Goal: Task Accomplishment & Management: Complete application form

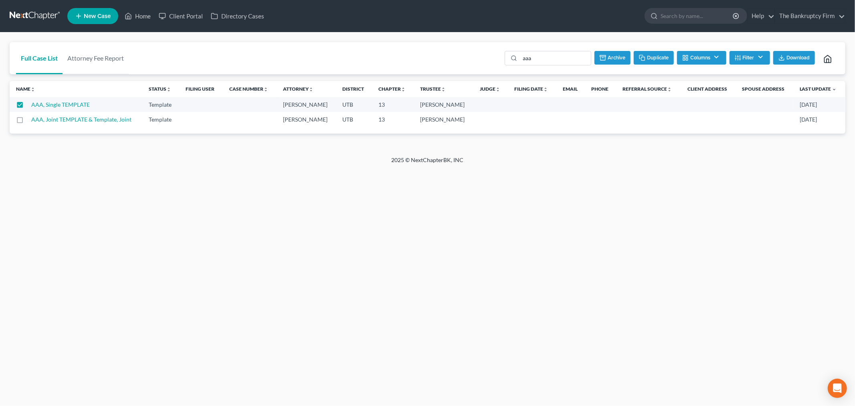
click at [650, 59] on button "Duplicate" at bounding box center [654, 58] width 40 height 14
click at [230, 190] on div "Home New Case Client Portal Directory Cases The Bankruptcy Firm [EMAIL_ADDRESS]…" at bounding box center [427, 203] width 855 height 406
checkbox input "false"
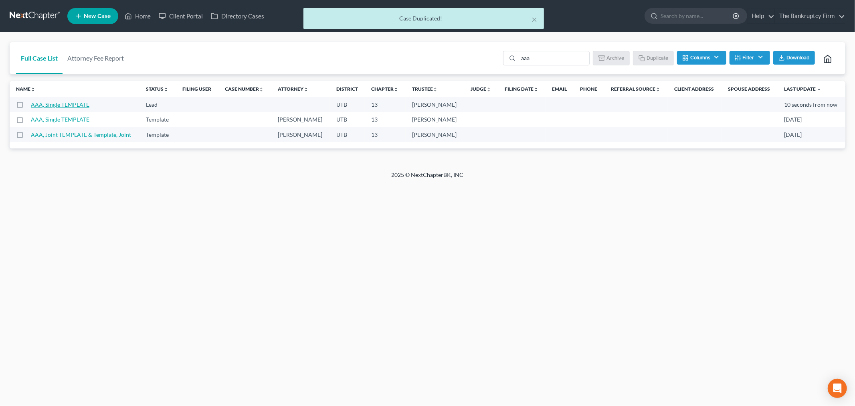
click at [75, 105] on link "AAA, Single TEMPLATE" at bounding box center [60, 104] width 59 height 7
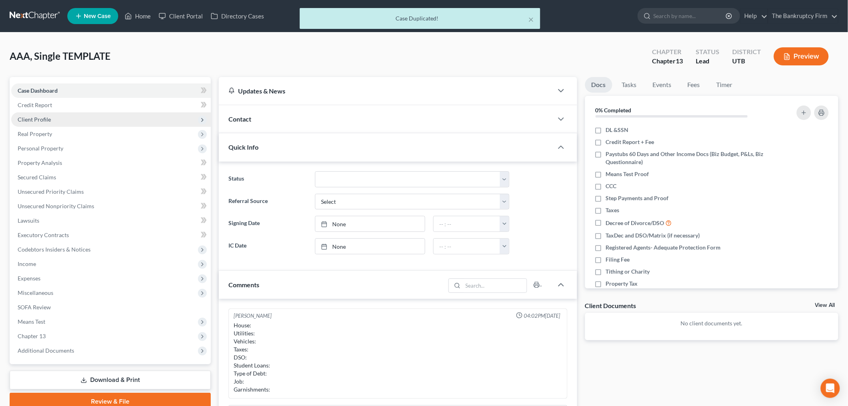
click at [81, 117] on span "Client Profile" at bounding box center [111, 119] width 200 height 14
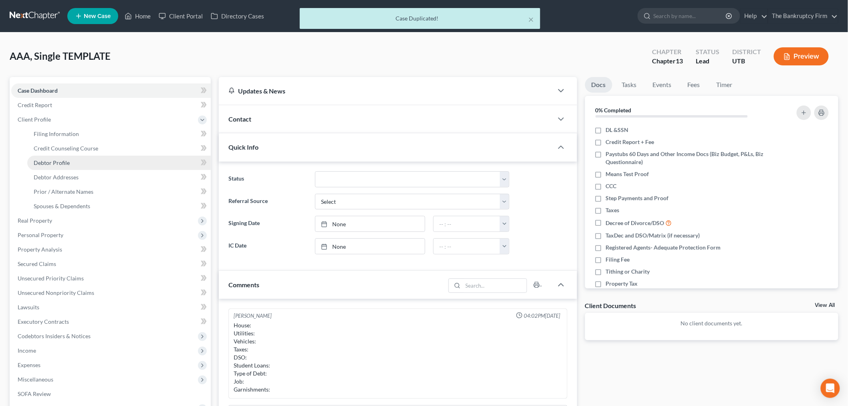
click at [118, 162] on link "Debtor Profile" at bounding box center [119, 163] width 184 height 14
select select "1"
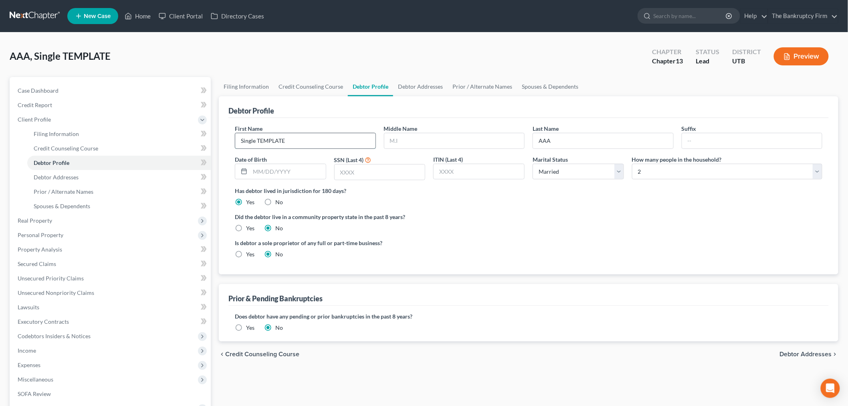
click at [286, 138] on input "Single TEMPLATE" at bounding box center [305, 140] width 140 height 15
click at [284, 137] on input "Single TEMPLATE" at bounding box center [305, 140] width 140 height 15
click at [283, 136] on input "Single TEMPLATE" at bounding box center [305, 140] width 140 height 15
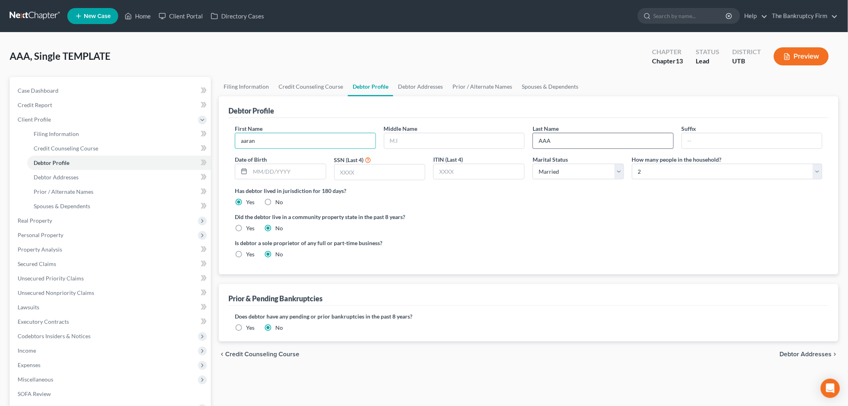
type input "aaran"
click at [580, 146] on input "AAA" at bounding box center [603, 140] width 140 height 15
drag, startPoint x: 577, startPoint y: 143, endPoint x: 515, endPoint y: 143, distance: 62.2
click at [510, 146] on div "First Name [PERSON_NAME] Middle Name Last Name AAA Suffix Date of Birth SSN (La…" at bounding box center [529, 155] width 596 height 62
type input "[PERSON_NAME]"
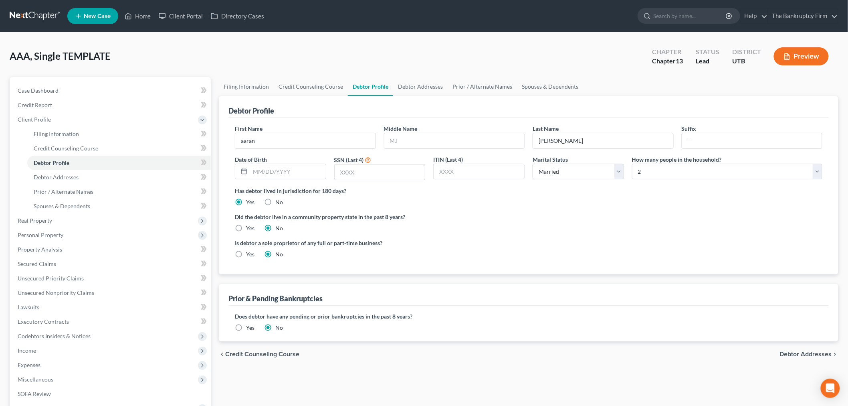
click at [514, 261] on div "Is debtor a sole proprietor of any full or part-time business? Yes No" at bounding box center [529, 252] width 596 height 26
click at [130, 92] on link "Case Dashboard" at bounding box center [111, 90] width 200 height 14
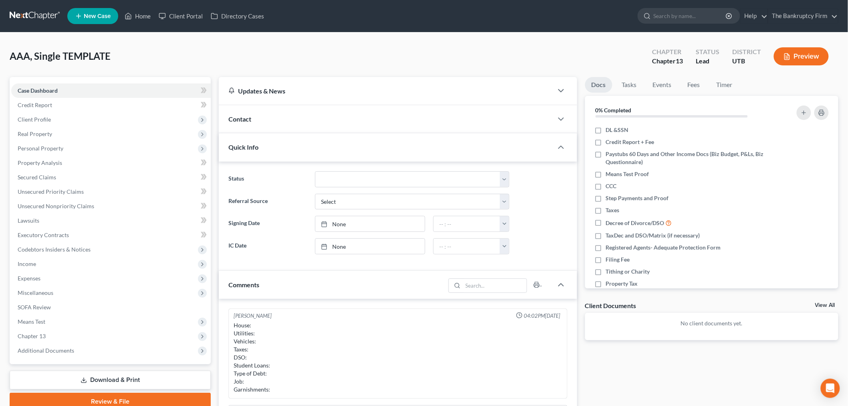
drag, startPoint x: 311, startPoint y: 117, endPoint x: 312, endPoint y: 128, distance: 10.9
click at [311, 115] on div "Contact" at bounding box center [386, 119] width 334 height 28
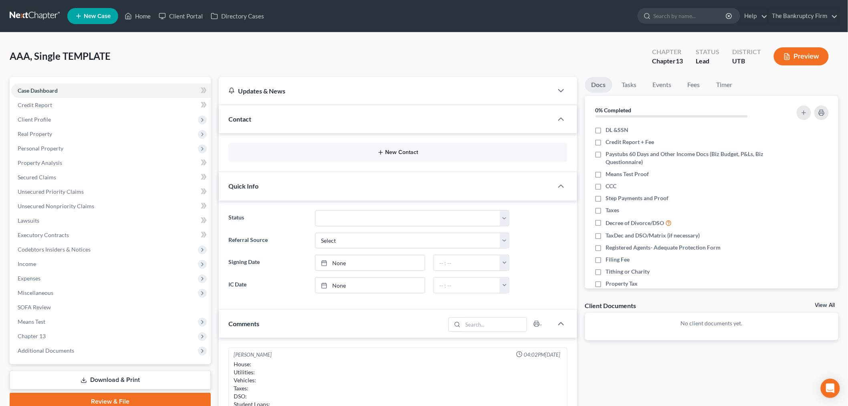
click at [331, 153] on button "New Contact" at bounding box center [398, 152] width 326 height 6
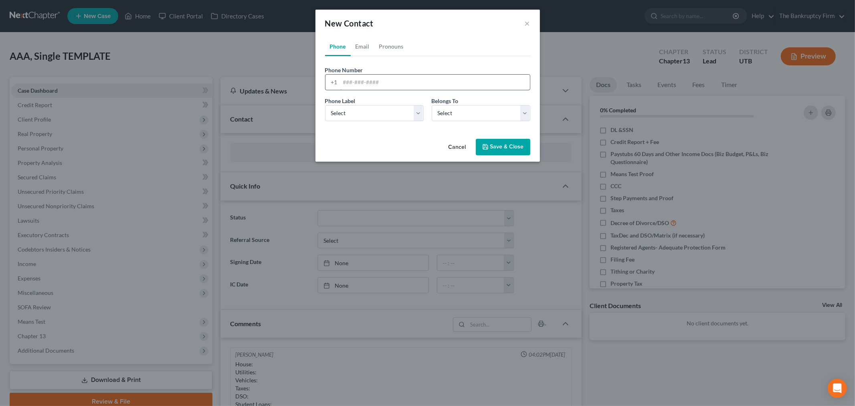
click at [370, 78] on input "tel" at bounding box center [435, 82] width 190 height 15
type input "[PHONE_NUMBER]"
click at [408, 115] on select "Select Mobile Home Work Other" at bounding box center [374, 113] width 99 height 16
select select "0"
click at [325, 105] on select "Select Mobile Home Work Other" at bounding box center [374, 113] width 99 height 16
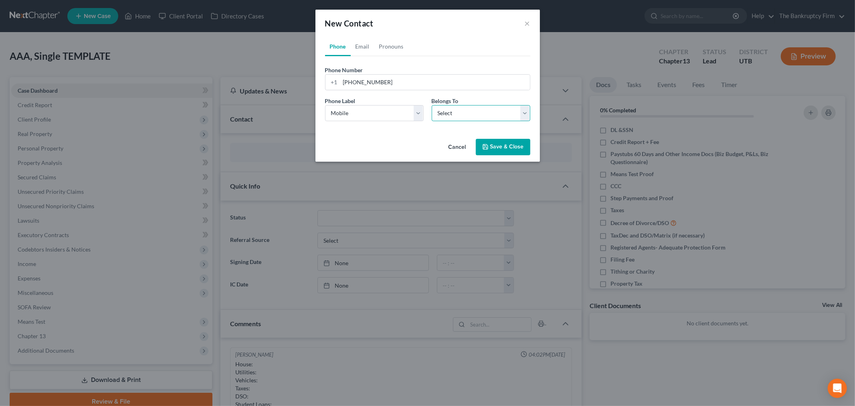
click at [451, 111] on select "Select Client Other" at bounding box center [481, 113] width 99 height 16
select select "0"
click at [432, 105] on select "Select Client Other" at bounding box center [481, 113] width 99 height 16
click at [499, 143] on button "Save & Close" at bounding box center [503, 147] width 55 height 17
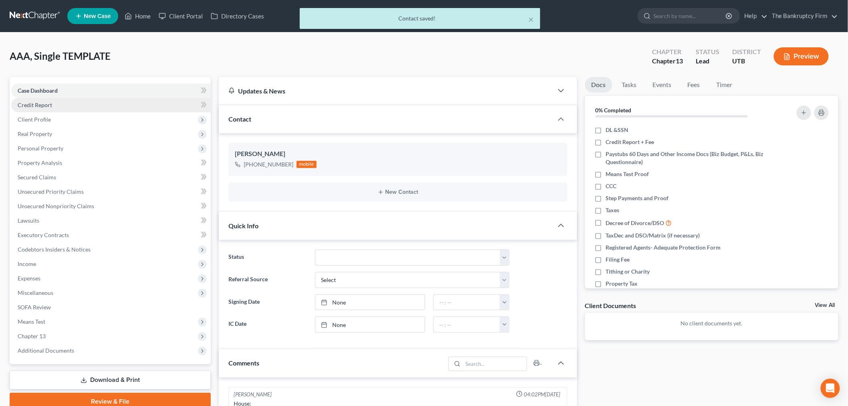
drag, startPoint x: 102, startPoint y: 114, endPoint x: 103, endPoint y: 107, distance: 6.8
click at [103, 107] on ul "Case Dashboard Payments Invoices Payments Payments Credit Report Client Profile" at bounding box center [111, 220] width 200 height 274
click at [99, 115] on span "Client Profile" at bounding box center [111, 119] width 200 height 14
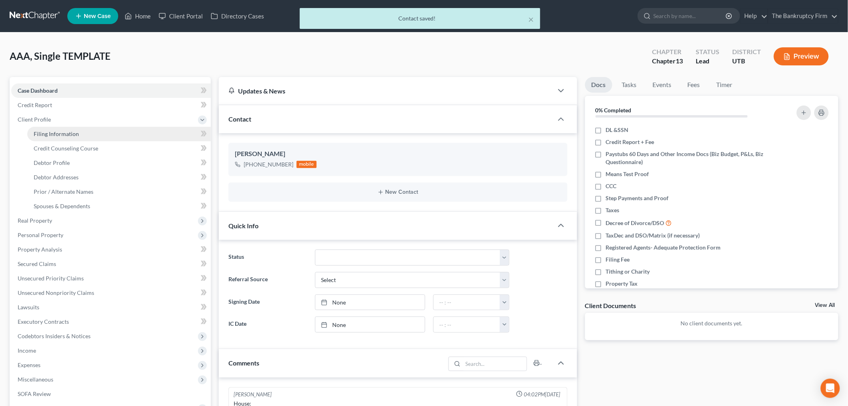
click at [146, 138] on link "Filing Information" at bounding box center [119, 134] width 184 height 14
select select "1"
select select "0"
select select "3"
select select "81"
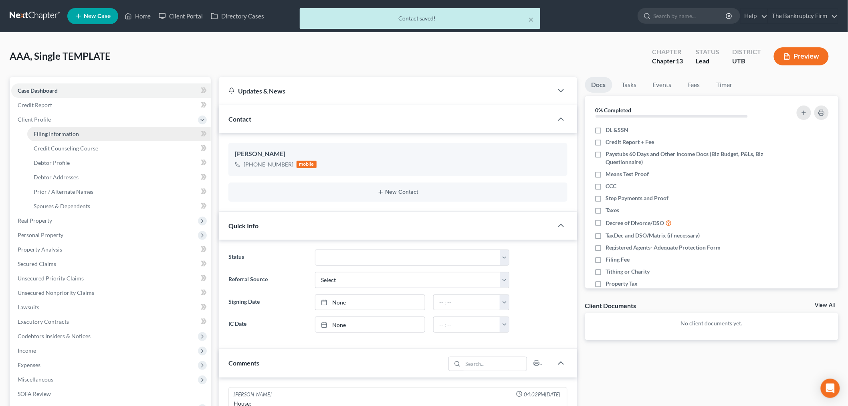
select select "0"
select select "46"
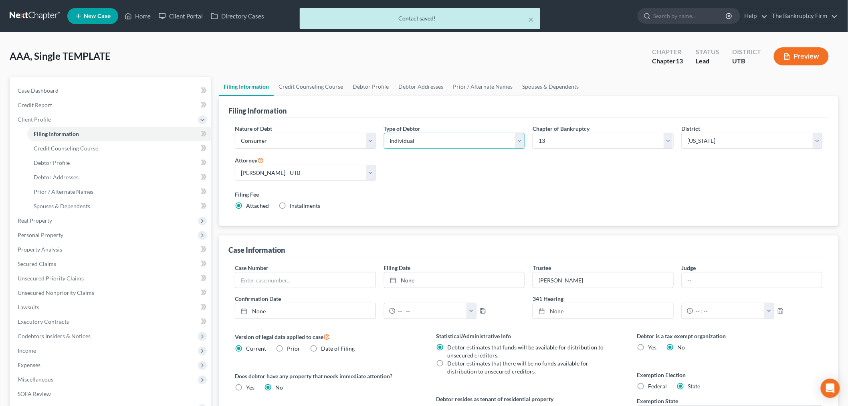
click at [431, 140] on select "Select Individual Joint" at bounding box center [454, 141] width 141 height 16
select select "1"
click at [384, 133] on select "Select Individual Joint" at bounding box center [454, 141] width 141 height 16
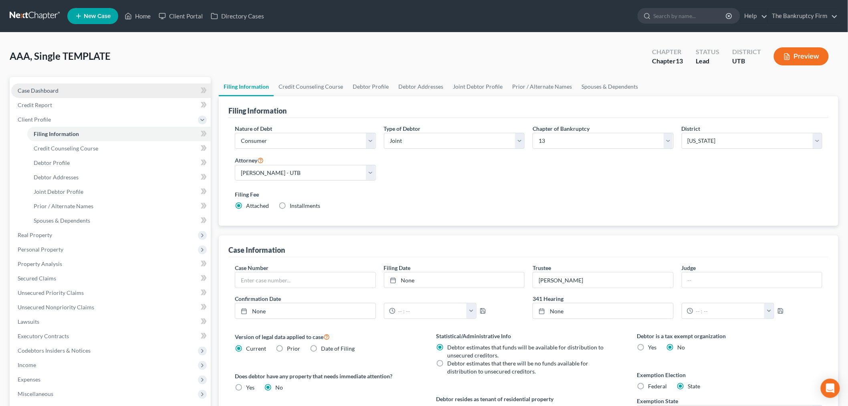
click at [117, 85] on link "Case Dashboard" at bounding box center [111, 90] width 200 height 14
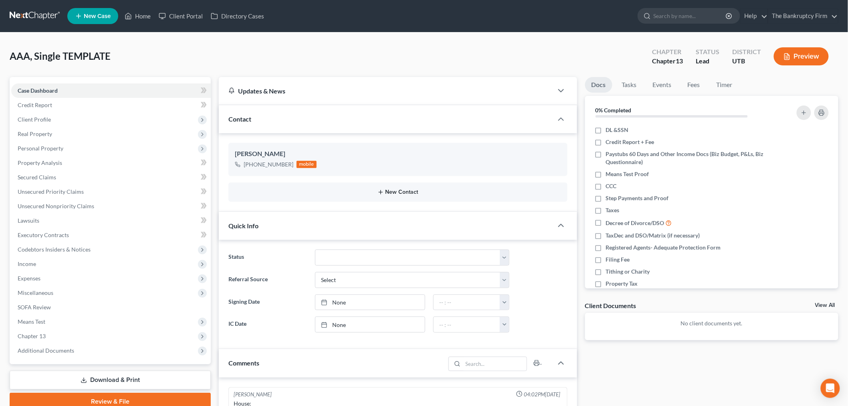
click at [369, 190] on button "New Contact" at bounding box center [398, 192] width 326 height 6
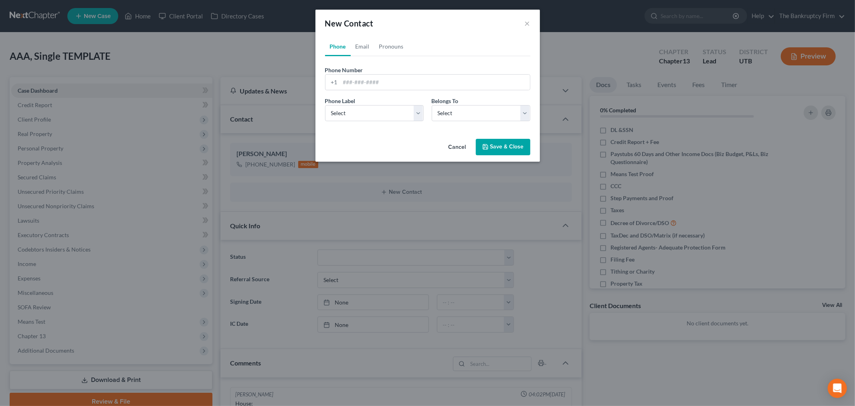
click at [462, 148] on button "Cancel" at bounding box center [457, 148] width 30 height 16
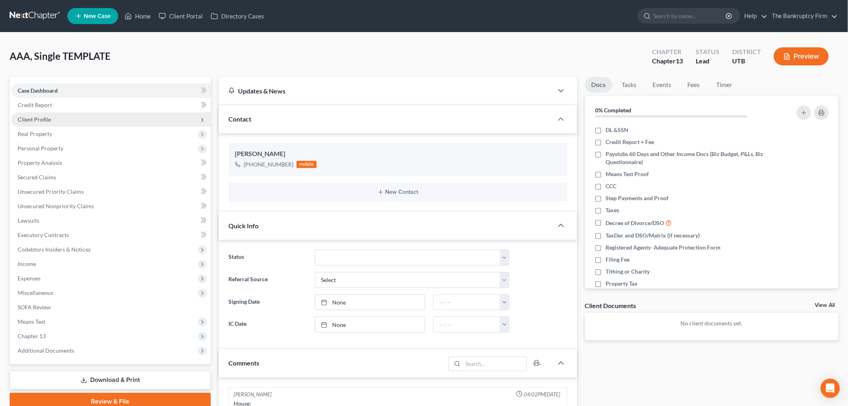
click at [73, 121] on span "Client Profile" at bounding box center [111, 119] width 200 height 14
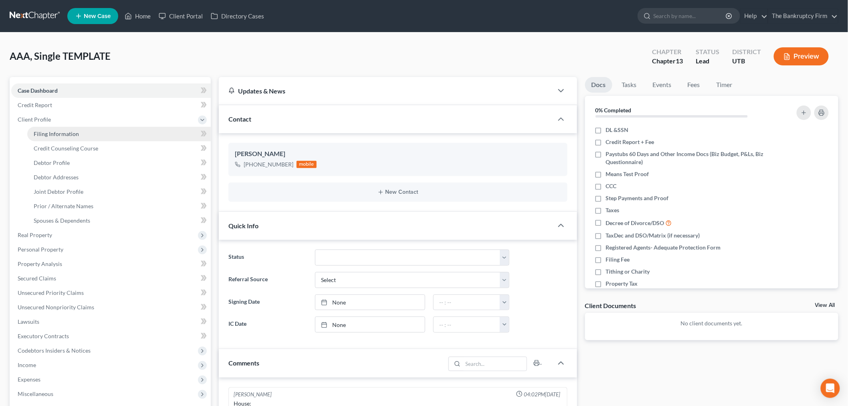
click at [85, 136] on link "Filing Information" at bounding box center [119, 134] width 184 height 14
select select "1"
select select "3"
select select "81"
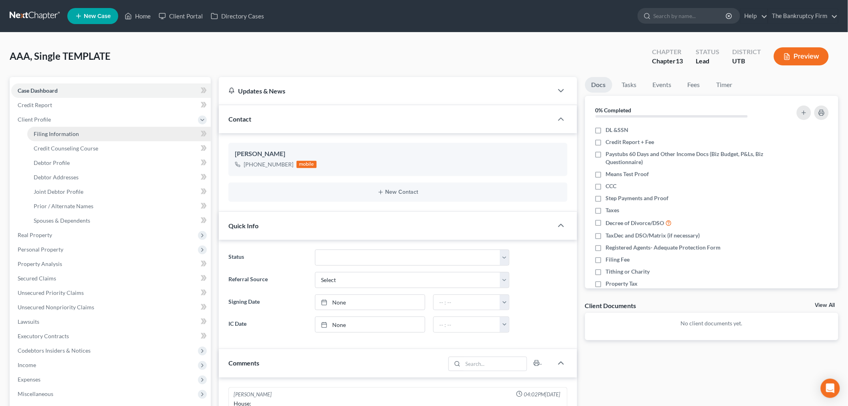
select select "0"
select select "46"
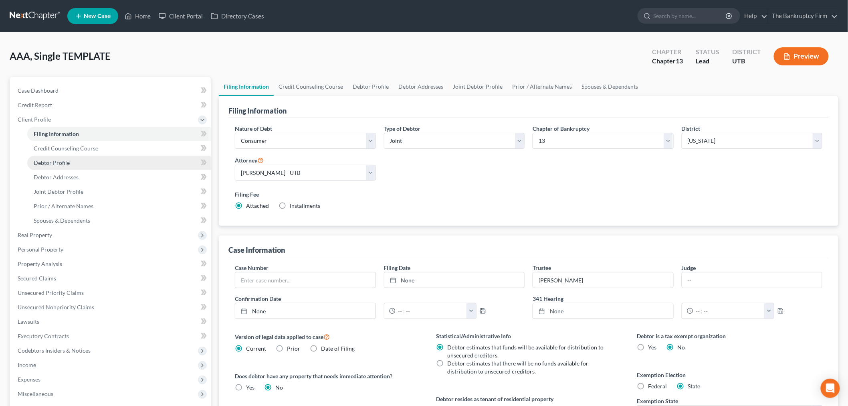
click at [83, 158] on link "Debtor Profile" at bounding box center [119, 163] width 184 height 14
select select "1"
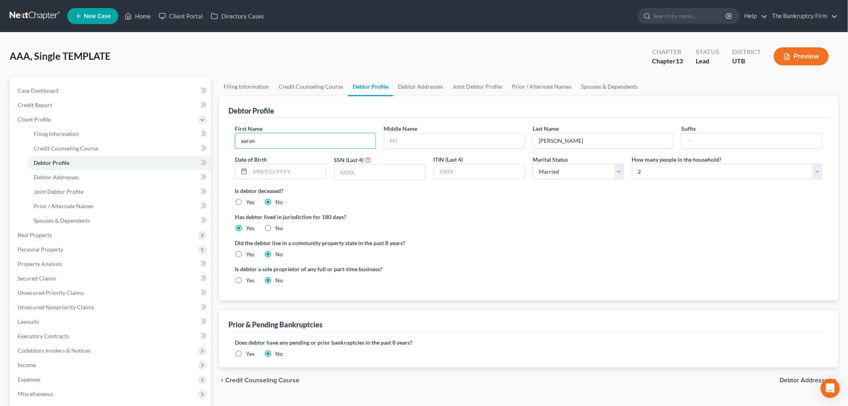
drag, startPoint x: 266, startPoint y: 136, endPoint x: 219, endPoint y: 139, distance: 47.4
click at [211, 140] on div "Petition Navigation Case Dashboard Payments Invoices Payments Payments Credit R…" at bounding box center [424, 294] width 837 height 434
click at [243, 139] on input "aaran" at bounding box center [305, 140] width 140 height 15
type input "Aaran"
click at [523, 247] on div "Did the debtor live in a community property state in the past 8 years? Yes No" at bounding box center [529, 249] width 588 height 20
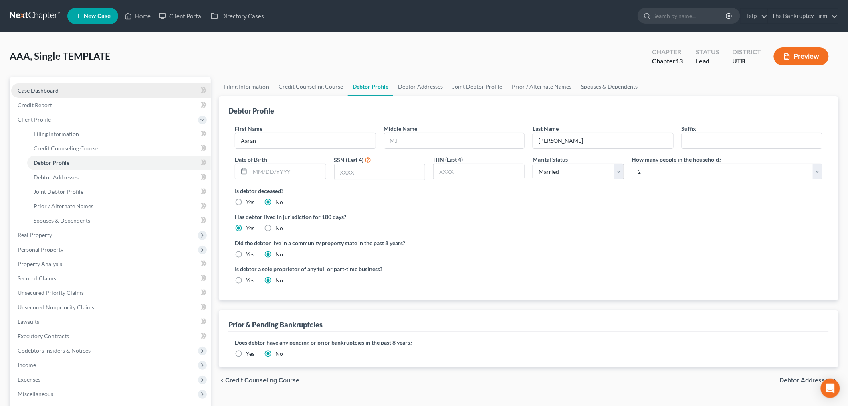
click at [79, 87] on link "Case Dashboard" at bounding box center [111, 90] width 200 height 14
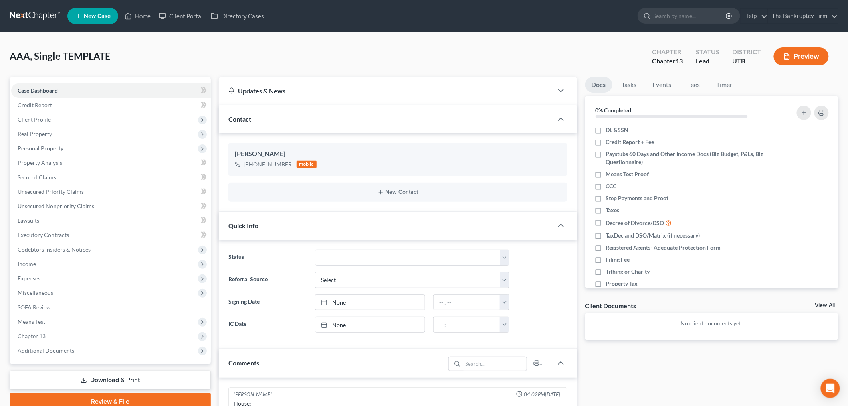
click at [322, 126] on div "Contact" at bounding box center [386, 119] width 334 height 28
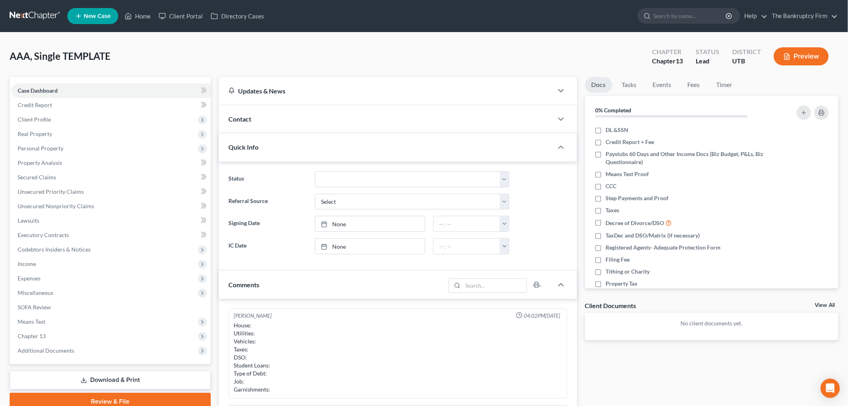
click at [334, 117] on div "Contact" at bounding box center [386, 119] width 334 height 28
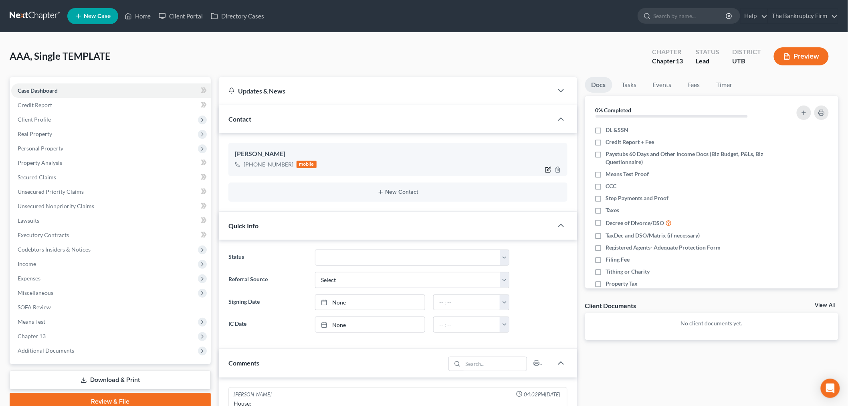
click at [550, 170] on icon "button" at bounding box center [548, 169] width 6 height 6
select select "0"
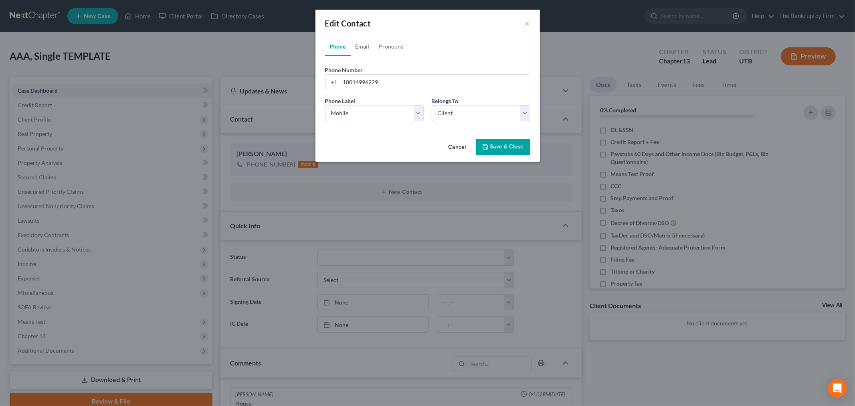
click at [364, 43] on link "Email" at bounding box center [363, 46] width 24 height 19
click at [370, 84] on input "email" at bounding box center [435, 82] width 190 height 15
type input "[EMAIL_ADDRESS][DOMAIN_NAME]"
click at [354, 106] on select "Select Home Work Other" at bounding box center [374, 113] width 99 height 16
select select "0"
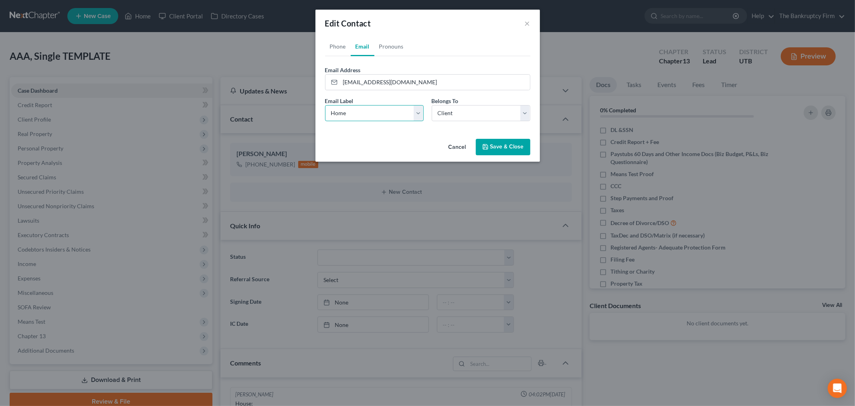
click at [325, 105] on select "Select Home Work Other" at bounding box center [374, 113] width 99 height 16
drag, startPoint x: 478, startPoint y: 115, endPoint x: 478, endPoint y: 121, distance: 6.0
click at [478, 115] on select "Select Client Spouse Other" at bounding box center [481, 113] width 99 height 16
click at [432, 105] on select "Select Client Spouse Other" at bounding box center [481, 113] width 99 height 16
click at [497, 145] on button "Save & Close" at bounding box center [503, 147] width 55 height 17
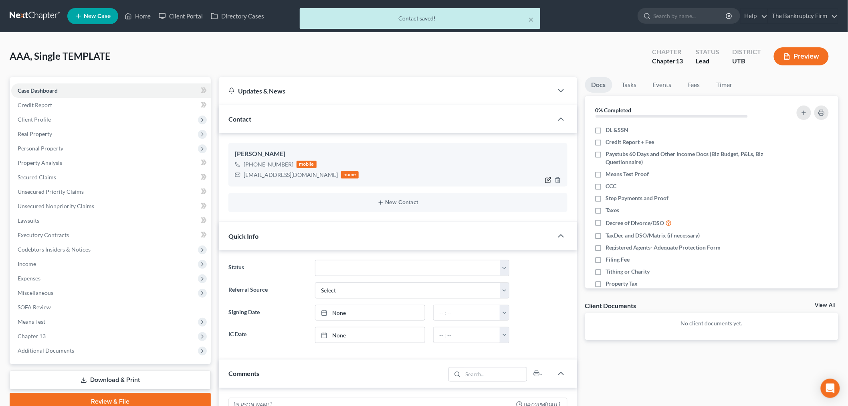
click at [551, 180] on icon "button" at bounding box center [548, 180] width 6 height 6
select select "0"
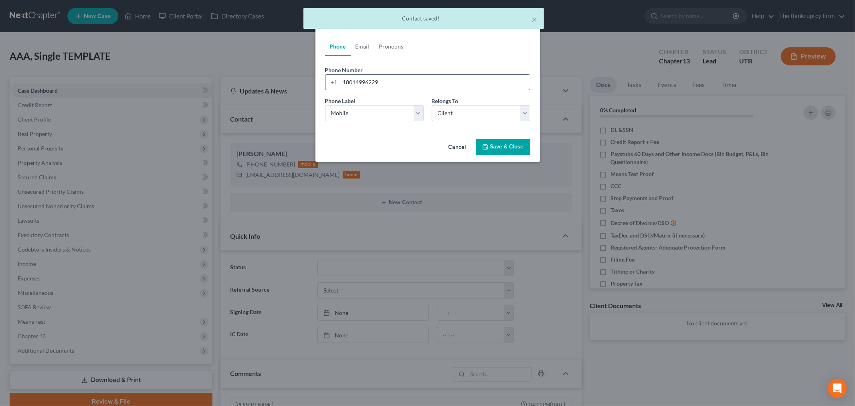
click at [358, 81] on input "18014996229" at bounding box center [435, 82] width 190 height 15
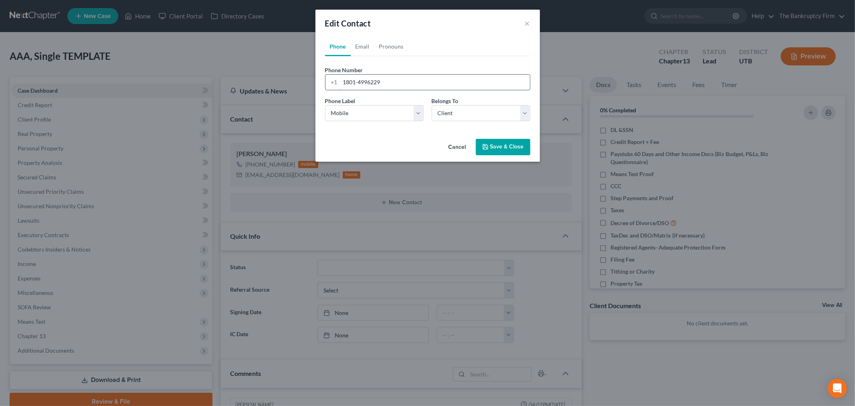
click at [368, 79] on input "1801-4996229" at bounding box center [435, 82] width 190 height 15
click at [346, 82] on input "[PHONE_NUMBER]" at bounding box center [435, 82] width 190 height 15
type input "[PHONE_NUMBER]"
click at [491, 145] on button "Save & Close" at bounding box center [503, 147] width 55 height 17
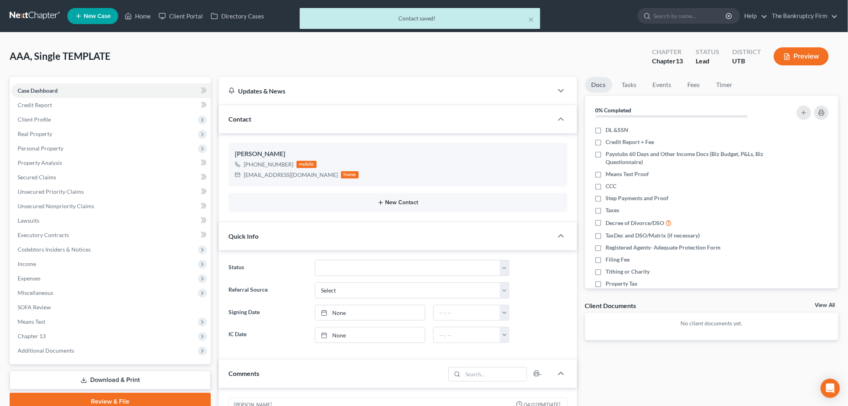
click at [416, 204] on button "New Contact" at bounding box center [398, 202] width 326 height 6
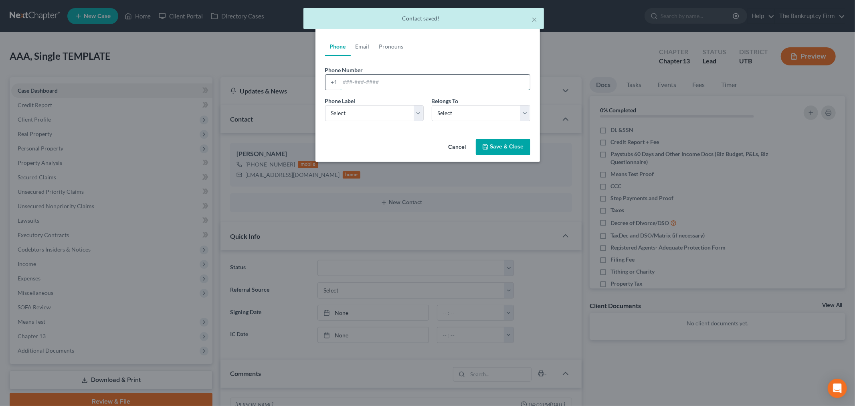
click at [378, 75] on input "tel" at bounding box center [435, 82] width 190 height 15
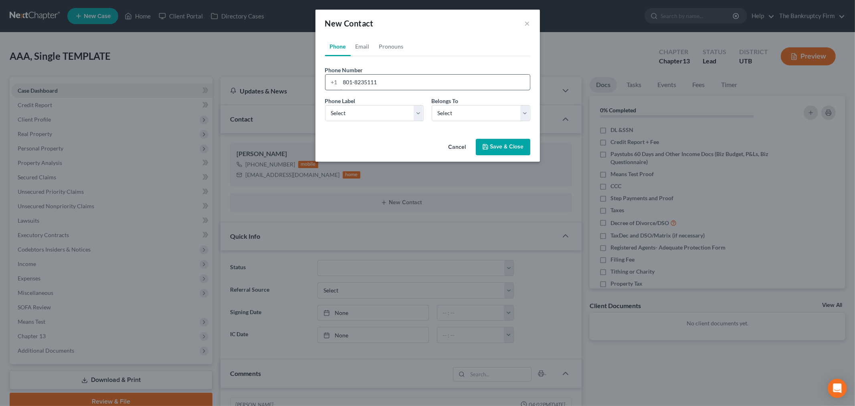
click at [366, 78] on input "801-8235111" at bounding box center [435, 82] width 190 height 15
type input "[PHONE_NUMBER]"
click at [384, 118] on select "Select Mobile Home Work Other" at bounding box center [374, 113] width 99 height 16
select select "0"
click at [325, 105] on select "Select Mobile Home Work Other" at bounding box center [374, 113] width 99 height 16
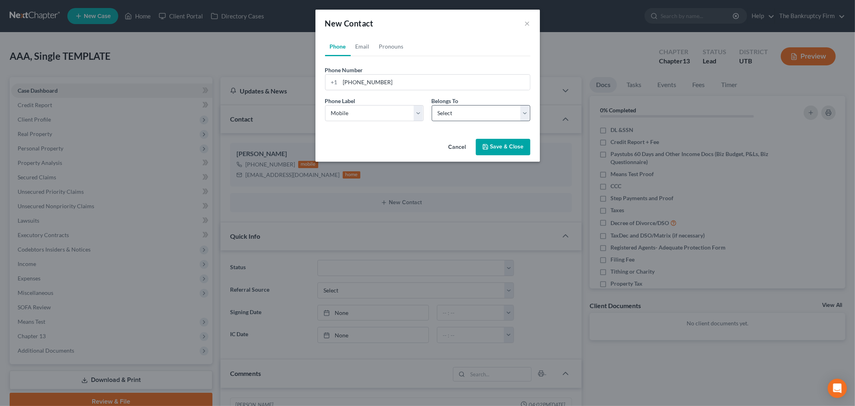
click at [515, 121] on div "Phone Label * Select Mobile Home Work Other Belongs To * Select Client Spouse O…" at bounding box center [427, 112] width 213 height 31
click at [514, 118] on select "Select Client Spouse Other" at bounding box center [481, 113] width 99 height 16
select select "1"
click at [432, 105] on select "Select Client Spouse Other" at bounding box center [481, 113] width 99 height 16
select select "1"
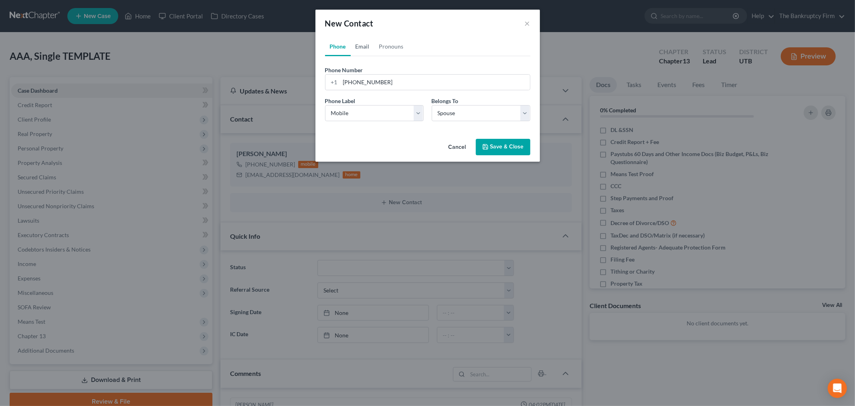
click at [359, 47] on link "Email" at bounding box center [363, 46] width 24 height 19
click at [382, 87] on input "email" at bounding box center [435, 82] width 190 height 15
type input "[EMAIL_ADDRESS][DOMAIN_NAME]"
click at [358, 118] on select "Select Home Work Other" at bounding box center [374, 113] width 99 height 16
select select "0"
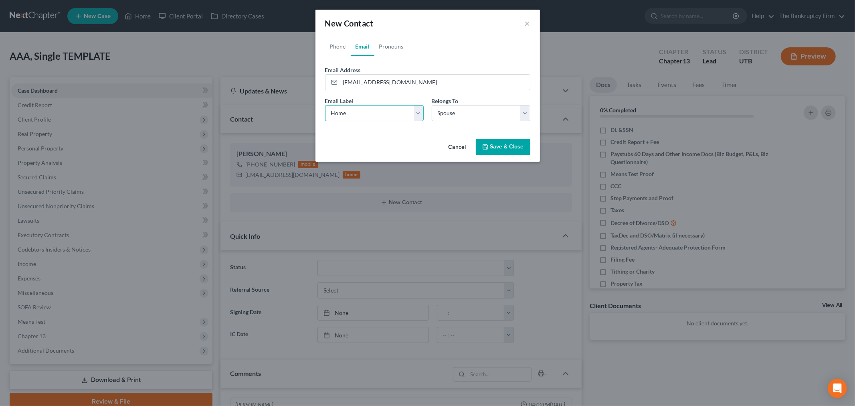
click at [325, 105] on select "Select Home Work Other" at bounding box center [374, 113] width 99 height 16
click at [448, 119] on select "Select Client Spouse Other" at bounding box center [481, 113] width 99 height 16
click at [432, 105] on select "Select Client Spouse Other" at bounding box center [481, 113] width 99 height 16
click at [406, 111] on select "Select Home Work Other" at bounding box center [374, 113] width 99 height 16
click at [325, 105] on select "Select Home Work Other" at bounding box center [374, 113] width 99 height 16
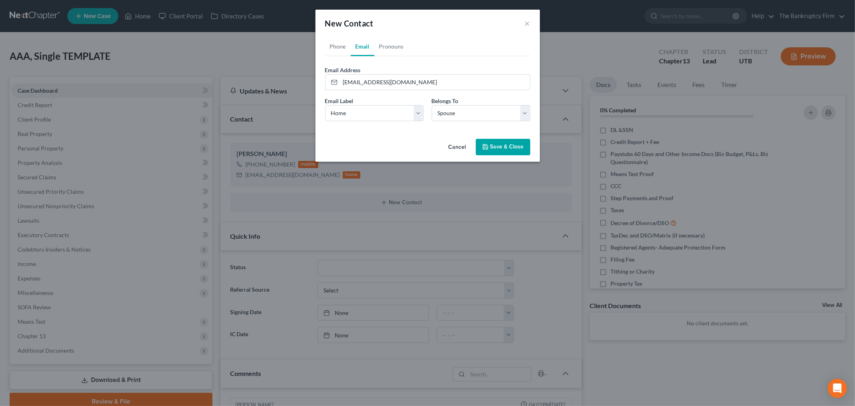
click at [520, 141] on button "Save & Close" at bounding box center [503, 147] width 55 height 17
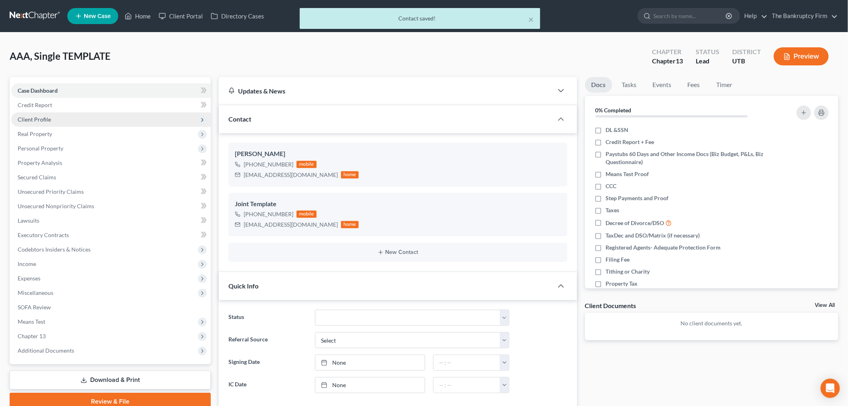
click at [75, 118] on span "Client Profile" at bounding box center [111, 119] width 200 height 14
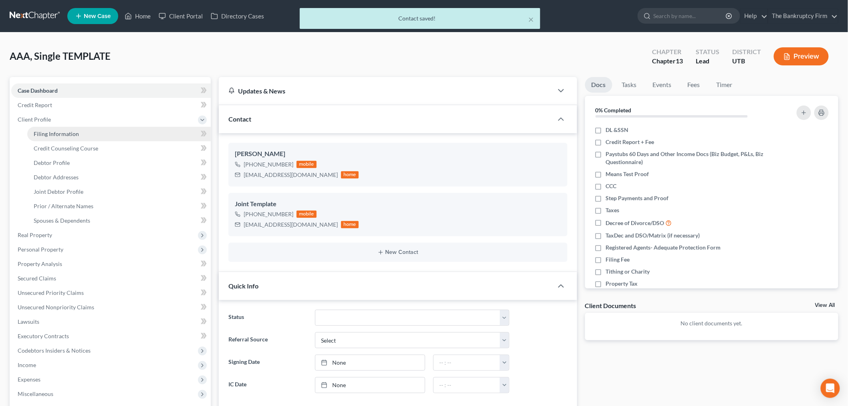
click at [114, 130] on link "Filing Information" at bounding box center [119, 134] width 184 height 14
select select "1"
select select "3"
select select "81"
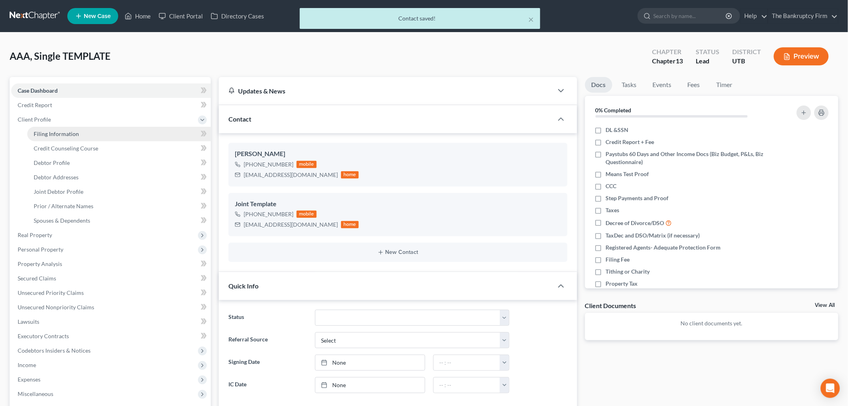
select select "0"
select select "46"
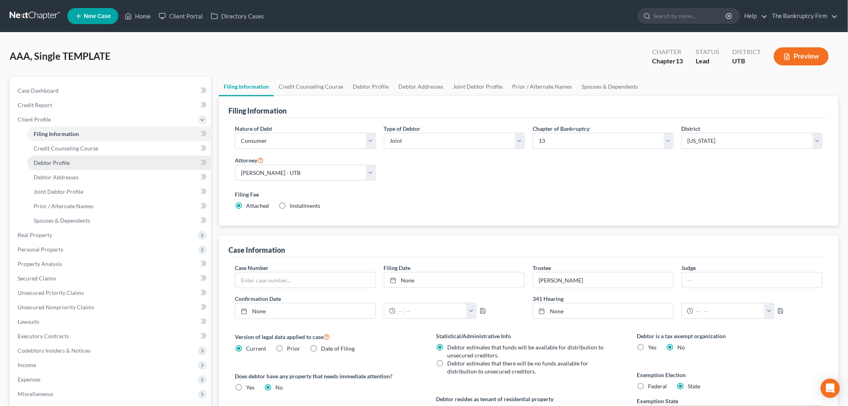
click at [112, 156] on link "Debtor Profile" at bounding box center [119, 163] width 184 height 14
select select "1"
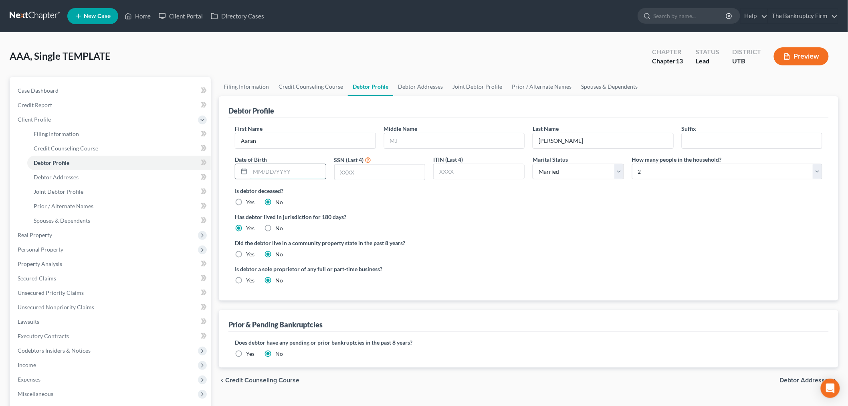
click at [277, 178] on input "text" at bounding box center [288, 171] width 76 height 15
type input "[DATE]"
click at [522, 257] on div "Did the debtor live in a community property state in the past 8 years? Yes No" at bounding box center [529, 249] width 588 height 20
click at [350, 166] on input "text" at bounding box center [380, 171] width 91 height 15
type input "9279"
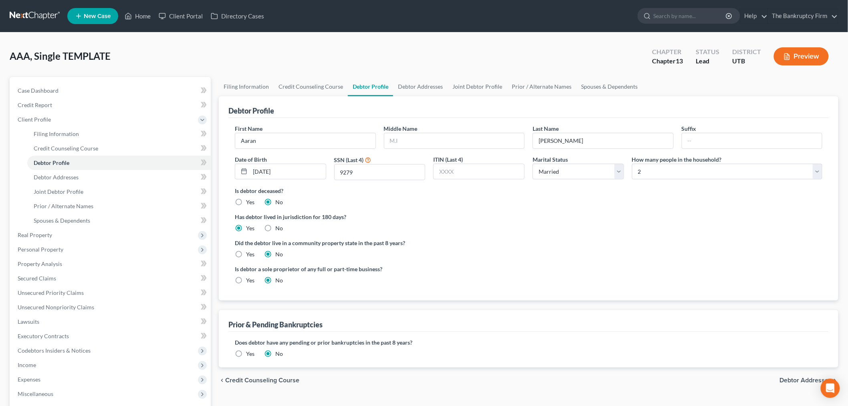
drag, startPoint x: 451, startPoint y: 284, endPoint x: 548, endPoint y: 158, distance: 158.7
click at [453, 277] on div "Is debtor a sole proprietor of any full or part-time business? Yes No" at bounding box center [380, 275] width 298 height 20
click at [576, 182] on div "First Name [PERSON_NAME] Middle Name Last Name [PERSON_NAME] Date of Birth [DEM…" at bounding box center [529, 155] width 596 height 62
click at [578, 169] on select "Select Single Married Separated Divorced Widowed" at bounding box center [578, 172] width 91 height 16
click at [533, 164] on select "Select Single Married Separated Divorced Widowed" at bounding box center [578, 172] width 91 height 16
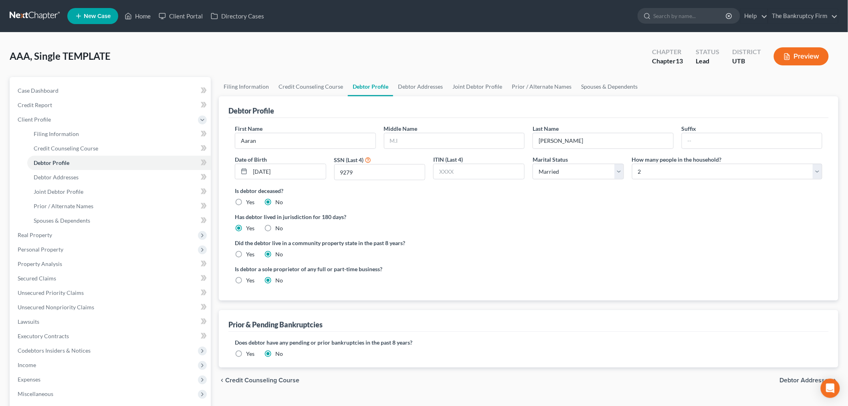
click at [660, 214] on label "Has debtor lived in jurisdiction for 180 days?" at bounding box center [529, 217] width 588 height 8
click at [671, 177] on select "Select 1 2 3 4 5 6 7 8 9 10 11 12 13 14 15 16 17 18 19 20" at bounding box center [727, 172] width 190 height 16
click at [620, 190] on label "Is debtor deceased?" at bounding box center [529, 190] width 588 height 8
click at [665, 178] on select "Select 1 2 3 4 5 6 7 8 9 10 11 12 13 14 15 16 17 18 19 20" at bounding box center [727, 172] width 190 height 16
click at [590, 223] on div "Has debtor lived in jurisdiction for 180 days? Yes No Debtor must reside in jur…" at bounding box center [529, 223] width 588 height 20
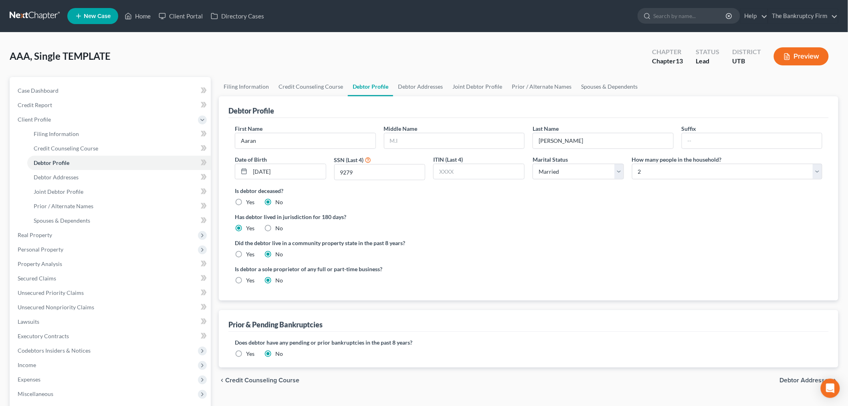
click at [427, 225] on div "Has debtor lived in jurisdiction for 180 days? Yes No Debtor must reside in jur…" at bounding box center [529, 223] width 588 height 20
click at [682, 233] on ng-include "First Name [PERSON_NAME] Middle Name Last Name [PERSON_NAME] Date of Birth [DEM…" at bounding box center [529, 207] width 588 height 166
click at [687, 170] on select "Select 1 2 3 4 5 6 7 8 9 10 11 12 13 14 15 16 17 18 19 20" at bounding box center [727, 172] width 190 height 16
click at [593, 198] on div "Is debtor deceased? Yes No" at bounding box center [529, 196] width 588 height 20
drag, startPoint x: 671, startPoint y: 184, endPoint x: 672, endPoint y: 178, distance: 6.1
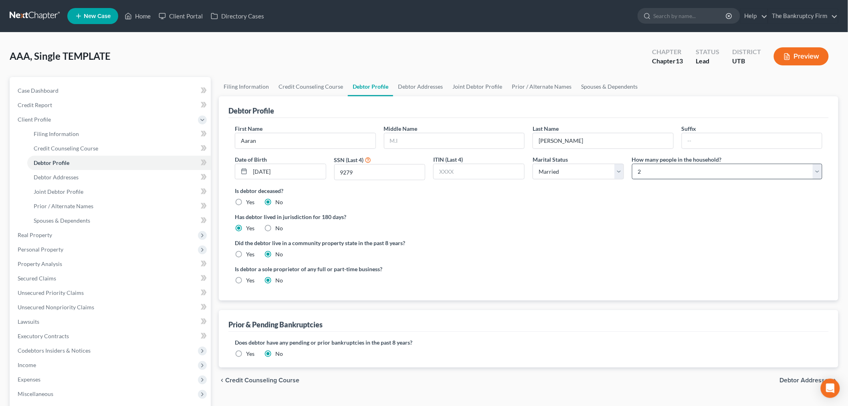
click at [671, 184] on div "First Name [PERSON_NAME] Middle Name Last Name [PERSON_NAME] Date of Birth [DEM…" at bounding box center [529, 155] width 596 height 62
click at [672, 178] on select "Select 1 2 3 4 5 6 7 8 9 10 11 12 13 14 15 16 17 18 19 20" at bounding box center [727, 172] width 190 height 16
click at [604, 190] on label "Is debtor deceased?" at bounding box center [529, 190] width 588 height 8
click at [668, 175] on select "Select 1 2 3 4 5 6 7 8 9 10 11 12 13 14 15 16 17 18 19 20" at bounding box center [727, 172] width 190 height 16
drag, startPoint x: 610, startPoint y: 190, endPoint x: 614, endPoint y: 188, distance: 4.5
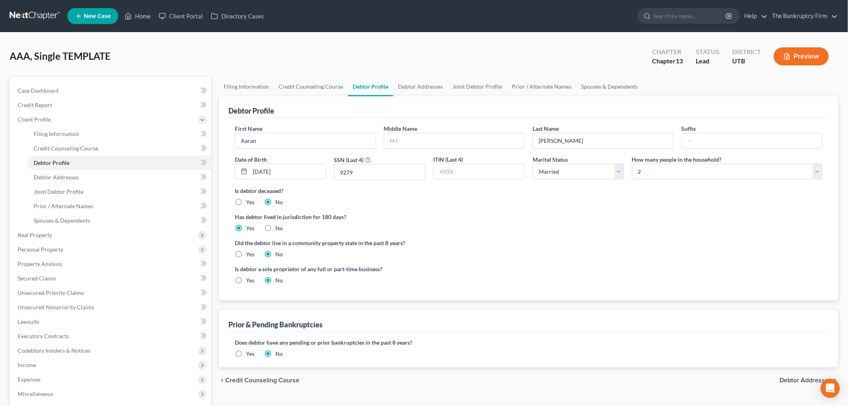
click at [610, 190] on label "Is debtor deceased?" at bounding box center [529, 190] width 588 height 8
click at [675, 175] on select "Select 1 2 3 4 5 6 7 8 9 10 11 12 13 14 15 16 17 18 19 20" at bounding box center [727, 172] width 190 height 16
click at [632, 164] on select "Select 1 2 3 4 5 6 7 8 9 10 11 12 13 14 15 16 17 18 19 20" at bounding box center [727, 172] width 190 height 16
click at [414, 80] on link "Debtor Addresses" at bounding box center [420, 86] width 55 height 19
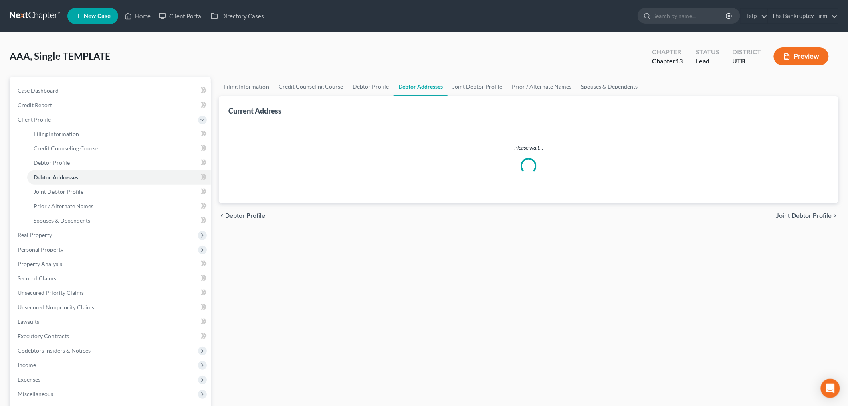
select select "0"
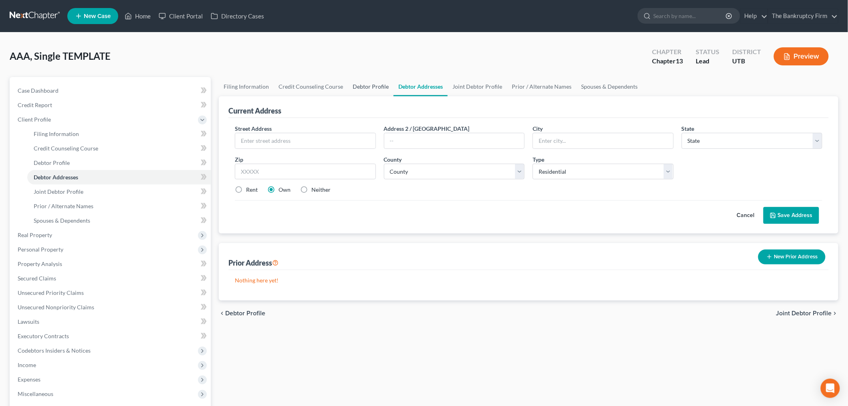
click at [362, 89] on link "Debtor Profile" at bounding box center [371, 86] width 46 height 19
select select "1"
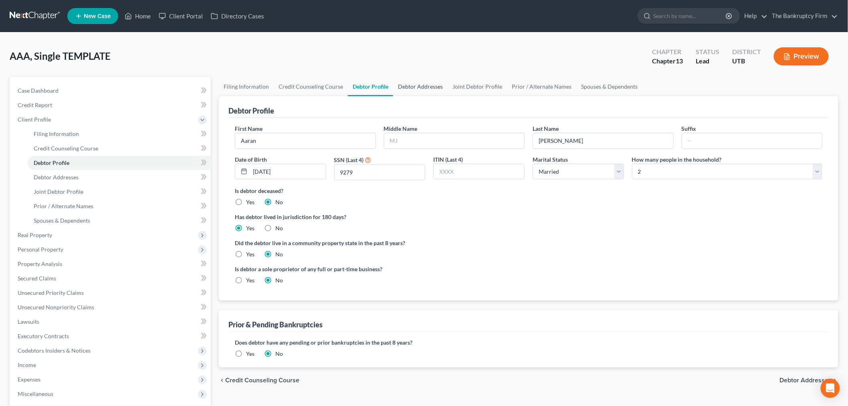
click at [418, 86] on link "Debtor Addresses" at bounding box center [420, 86] width 55 height 19
select select "0"
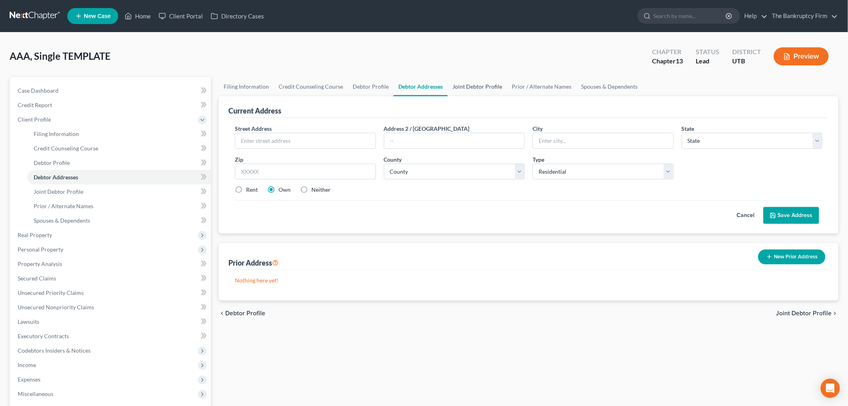
click at [467, 87] on link "Joint Debtor Profile" at bounding box center [477, 86] width 59 height 19
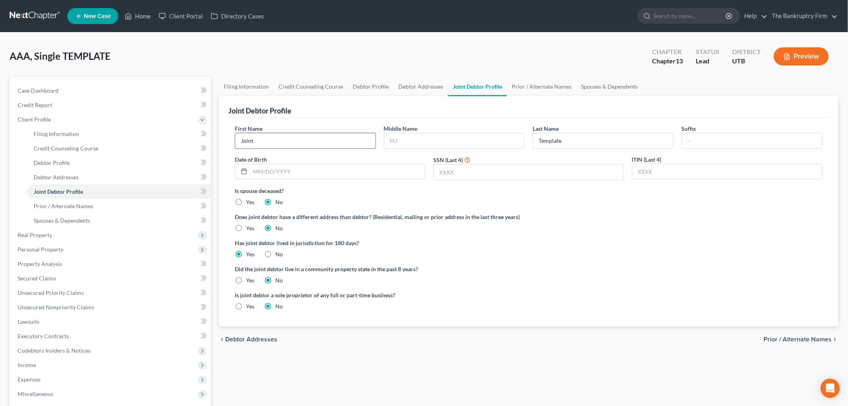
click at [329, 139] on input "Joint" at bounding box center [305, 140] width 140 height 15
click at [563, 138] on input "Template" at bounding box center [603, 140] width 140 height 15
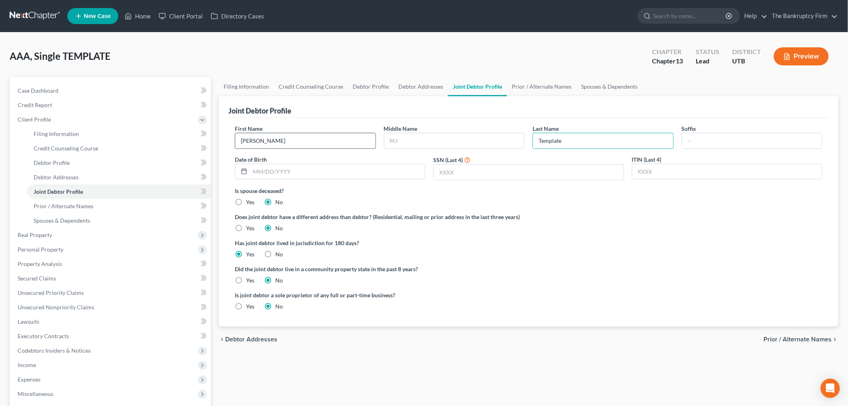
click at [325, 135] on input "[PERSON_NAME]" at bounding box center [305, 140] width 140 height 15
type input "[PERSON_NAME]"
click at [567, 139] on input "Template" at bounding box center [603, 140] width 140 height 15
click at [568, 140] on input "Template" at bounding box center [603, 140] width 140 height 15
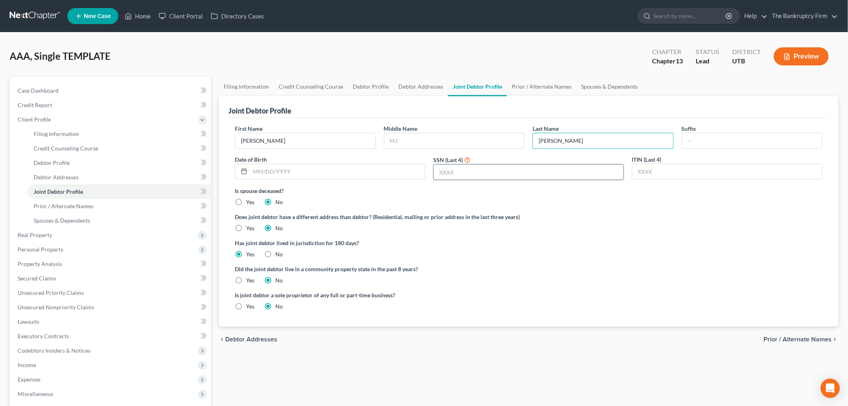
type input "[PERSON_NAME]"
drag, startPoint x: 473, startPoint y: 173, endPoint x: 439, endPoint y: 173, distance: 34.5
click at [473, 173] on input "text" at bounding box center [529, 171] width 190 height 15
click at [358, 160] on div "Date of Birth" at bounding box center [330, 167] width 198 height 25
click at [360, 168] on input "text" at bounding box center [337, 171] width 175 height 15
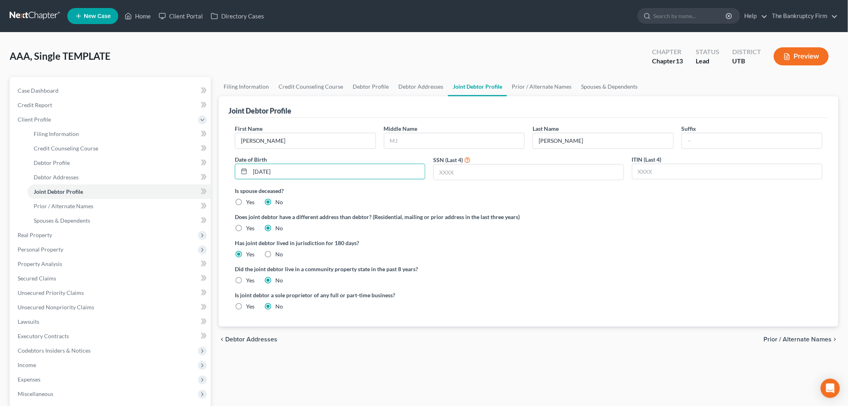
type input "[DATE]"
click at [471, 203] on div "Is spouse deceased? Yes No" at bounding box center [529, 196] width 588 height 20
click at [478, 177] on input "text" at bounding box center [529, 171] width 190 height 15
type input "8483"
click at [536, 194] on label "Is spouse deceased?" at bounding box center [529, 190] width 588 height 8
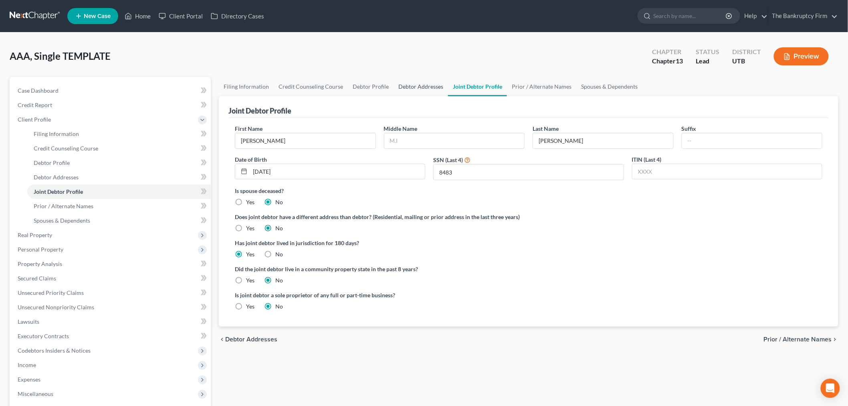
click at [419, 86] on link "Debtor Addresses" at bounding box center [421, 86] width 55 height 19
select select "0"
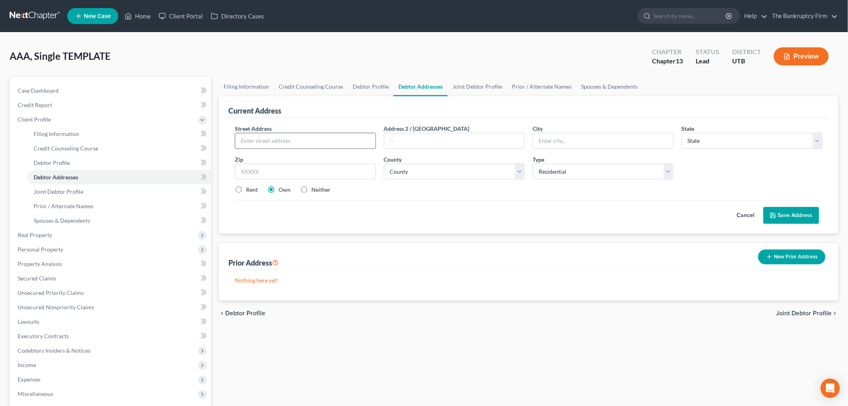
click at [292, 141] on input "text" at bounding box center [305, 140] width 140 height 15
click at [255, 142] on input "2978 s 2600 W" at bounding box center [305, 140] width 140 height 15
click at [256, 140] on input "2978 s 2600 W" at bounding box center [305, 140] width 140 height 15
click at [257, 139] on input "2978 s 2600 W" at bounding box center [305, 140] width 140 height 15
click at [321, 143] on input "2978 S 2600 W" at bounding box center [305, 140] width 140 height 15
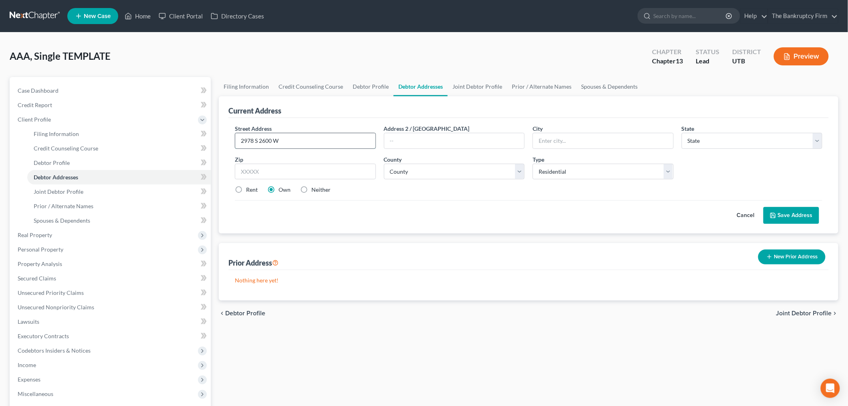
click at [283, 143] on input "2978 S 2600 W" at bounding box center [305, 140] width 140 height 15
type input "2978 S 2600 W"
click at [405, 145] on input "text" at bounding box center [455, 140] width 140 height 15
click at [348, 168] on input "text" at bounding box center [305, 172] width 141 height 16
type input "84075"
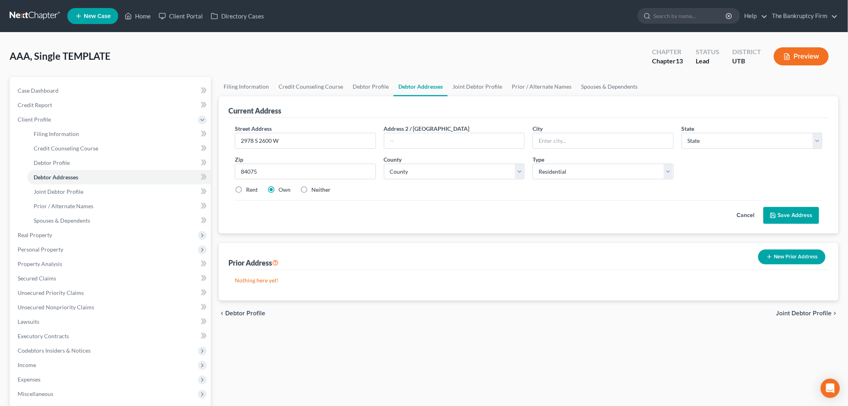
click at [450, 246] on div "Prior Address New Prior Address" at bounding box center [529, 256] width 601 height 27
type input "[GEOGRAPHIC_DATA]"
select select "46"
click at [514, 174] on select "County" at bounding box center [454, 172] width 141 height 16
select select "5"
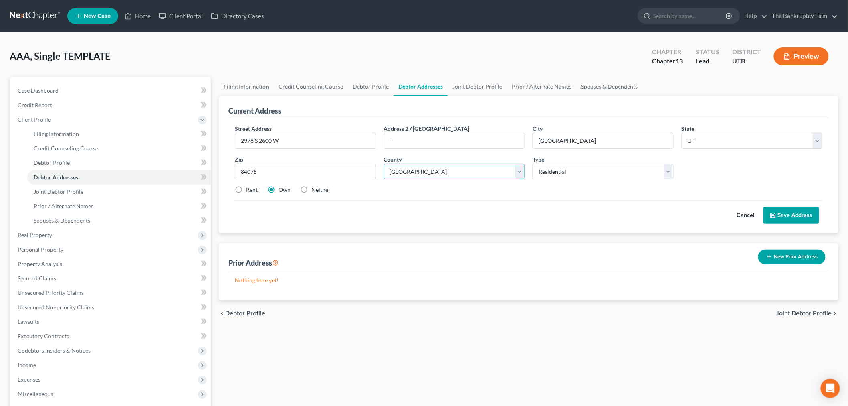
click at [384, 164] on select "County [GEOGRAPHIC_DATA] [GEOGRAPHIC_DATA] [GEOGRAPHIC_DATA] [GEOGRAPHIC_DATA] …" at bounding box center [454, 172] width 141 height 16
click at [247, 191] on label "Rent" at bounding box center [252, 190] width 12 height 8
click at [249, 191] on input "Rent" at bounding box center [251, 188] width 5 height 5
radio input "true"
click at [289, 187] on label "Own" at bounding box center [285, 190] width 12 height 8
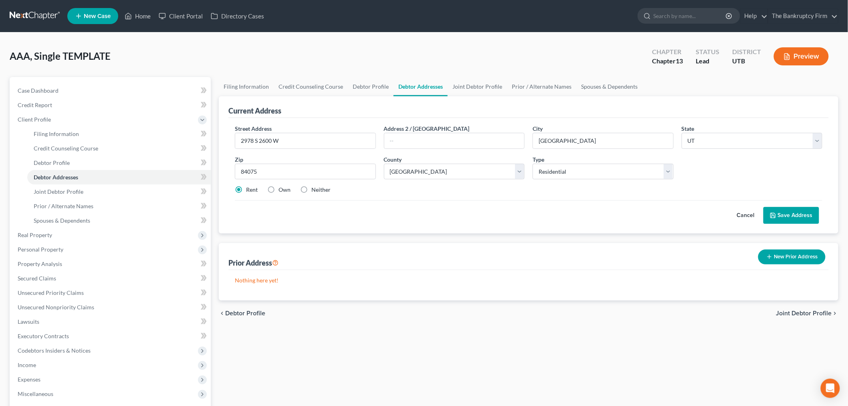
click at [287, 187] on input "Own" at bounding box center [284, 188] width 5 height 5
radio input "true"
click at [817, 216] on button "Save Address" at bounding box center [792, 215] width 56 height 17
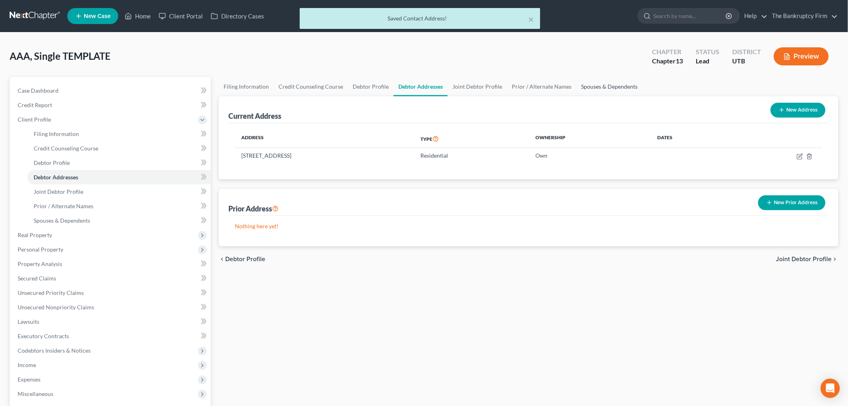
click at [601, 78] on link "Spouses & Dependents" at bounding box center [610, 86] width 66 height 19
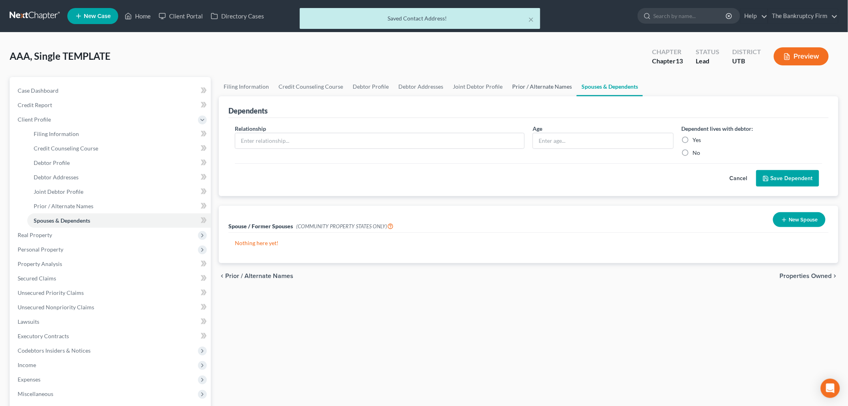
click at [532, 87] on link "Prior / Alternate Names" at bounding box center [542, 86] width 69 height 19
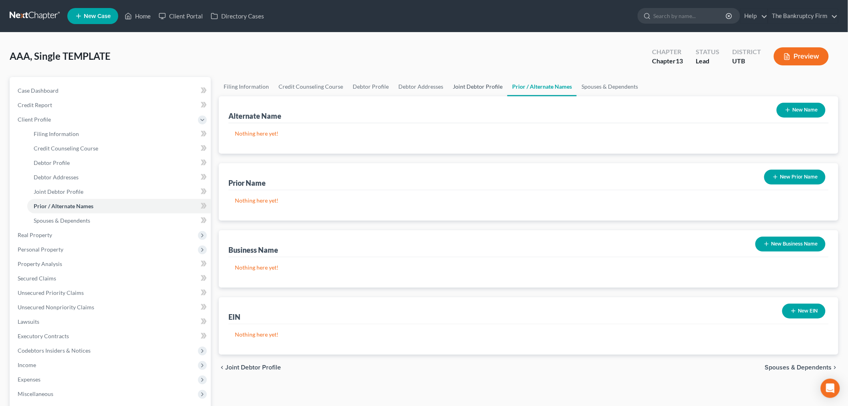
click at [486, 87] on link "Joint Debtor Profile" at bounding box center [477, 86] width 59 height 19
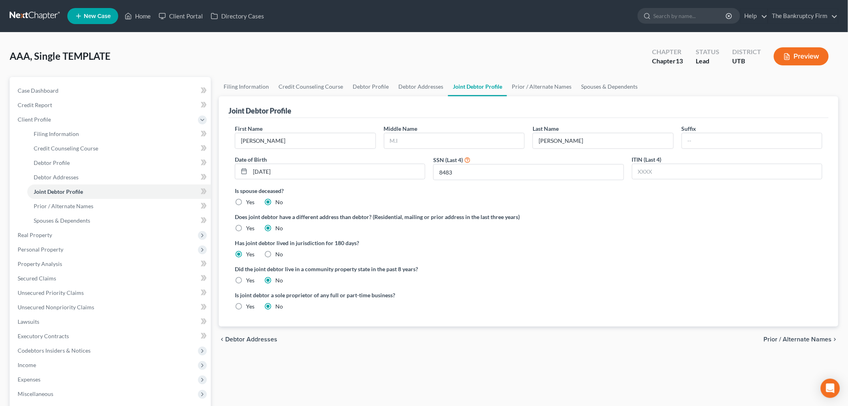
click at [483, 105] on div "Joint Debtor Profile" at bounding box center [529, 107] width 601 height 22
click at [419, 87] on link "Debtor Addresses" at bounding box center [421, 86] width 55 height 19
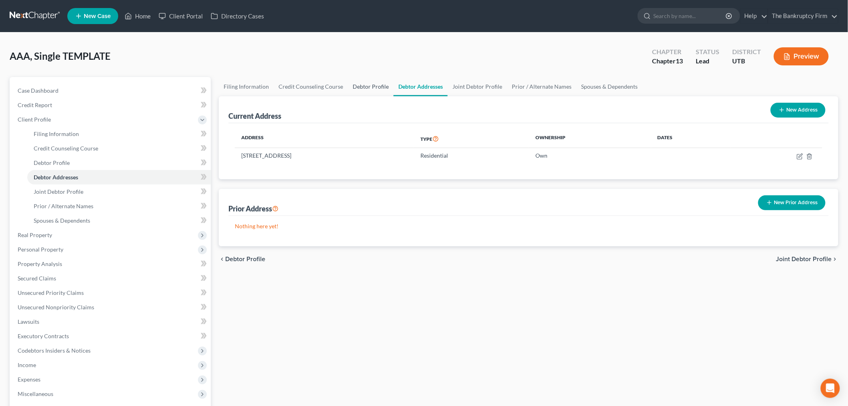
click at [370, 83] on link "Debtor Profile" at bounding box center [371, 86] width 46 height 19
select select "1"
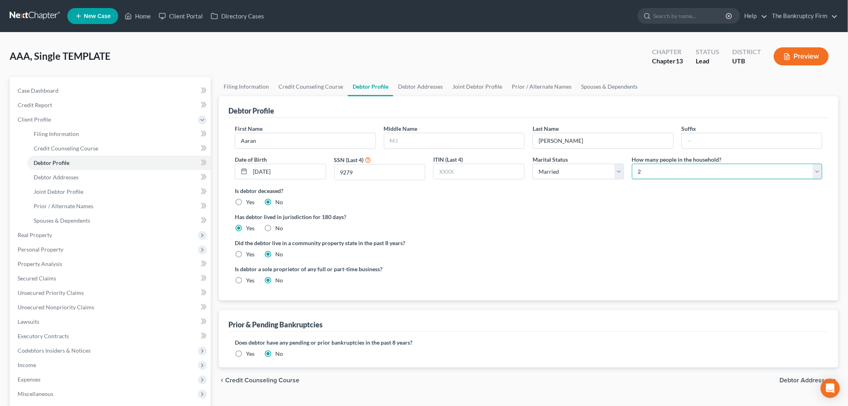
click at [676, 168] on select "Select 1 2 3 4 5 6 7 8 9 10 11 12 13 14 15 16 17 18 19 20" at bounding box center [727, 172] width 190 height 16
click at [671, 178] on select "Select 1 2 3 4 5 6 7 8 9 10 11 12 13 14 15 16 17 18 19 20" at bounding box center [727, 172] width 190 height 16
click at [671, 177] on select "Select 1 2 3 4 5 6 7 8 9 10 11 12 13 14 15 16 17 18 19 20" at bounding box center [727, 172] width 190 height 16
click at [696, 177] on select "Select 1 2 3 4 5 6 7 8 9 10 11 12 13 14 15 16 17 18 19 20" at bounding box center [727, 172] width 190 height 16
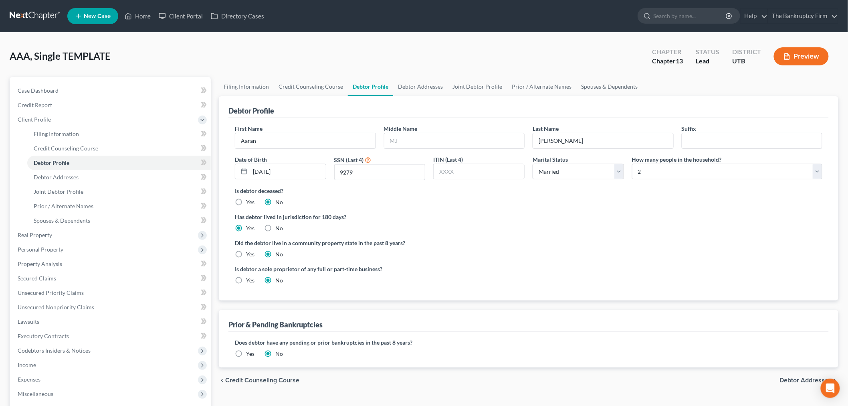
click at [607, 192] on label "Is debtor deceased?" at bounding box center [529, 190] width 588 height 8
click at [646, 168] on select "Select 1 2 3 4 5 6 7 8 9 10 11 12 13 14 15 16 17 18 19 20" at bounding box center [727, 172] width 190 height 16
click at [588, 214] on label "Has debtor lived in jurisdiction for 180 days?" at bounding box center [529, 217] width 588 height 8
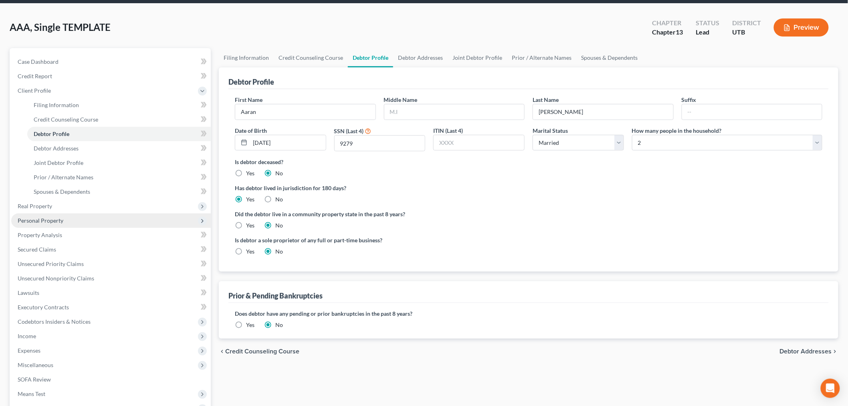
scroll to position [45, 0]
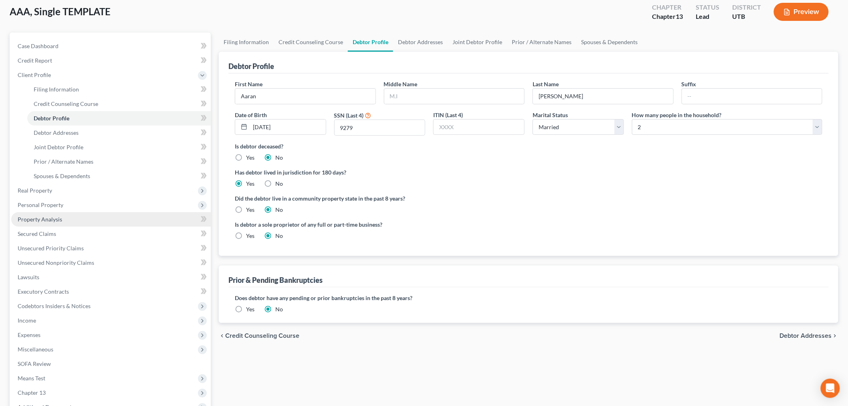
click at [72, 213] on link "Property Analysis" at bounding box center [111, 219] width 200 height 14
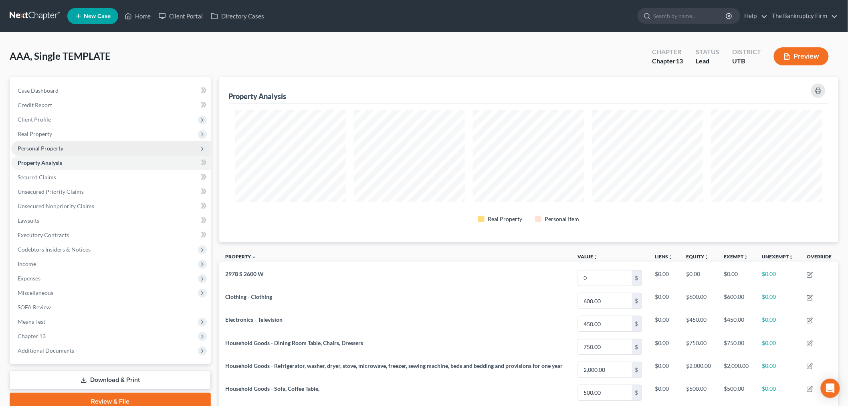
click at [59, 153] on span "Personal Property" at bounding box center [111, 148] width 200 height 14
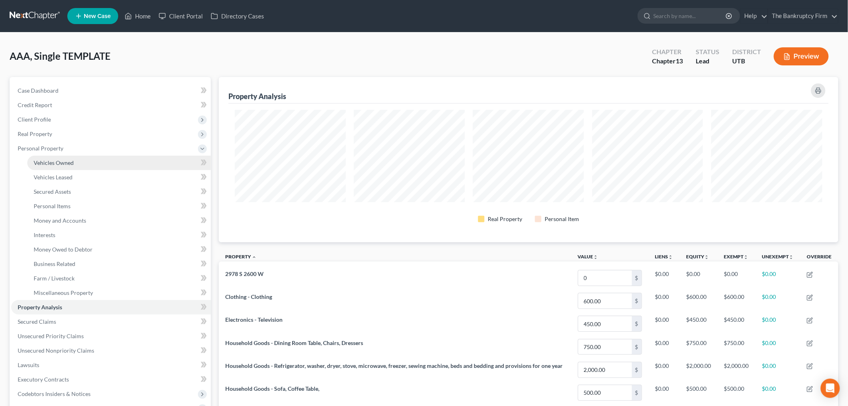
click at [95, 158] on link "Vehicles Owned" at bounding box center [119, 163] width 184 height 14
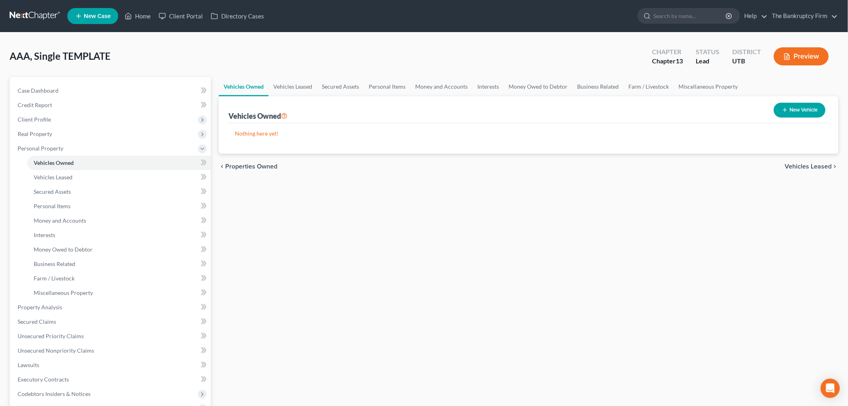
click at [783, 110] on icon "button" at bounding box center [785, 110] width 6 height 6
select select "0"
select select "2"
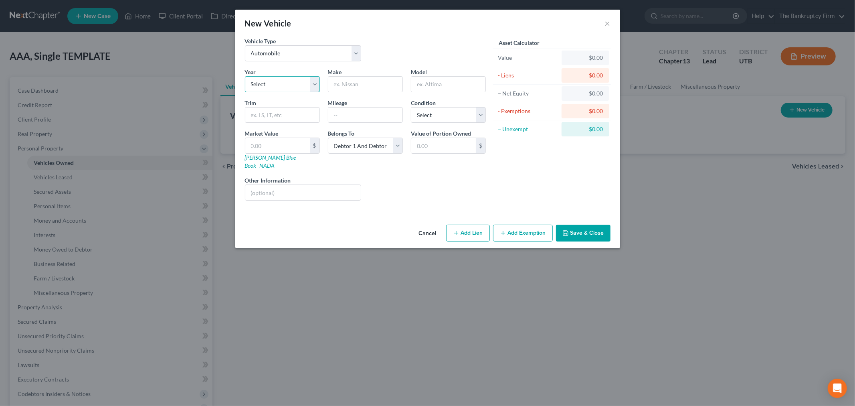
click at [302, 76] on select "Select 2026 2025 2024 2023 2022 2021 2020 2019 2018 2017 2016 2015 2014 2013 20…" at bounding box center [282, 84] width 75 height 16
select select "4"
click at [245, 76] on select "Select 2026 2025 2024 2023 2022 2021 2020 2019 2018 2017 2016 2015 2014 2013 20…" at bounding box center [282, 84] width 75 height 16
click at [363, 86] on input "text" at bounding box center [365, 84] width 74 height 15
type input "Ford"
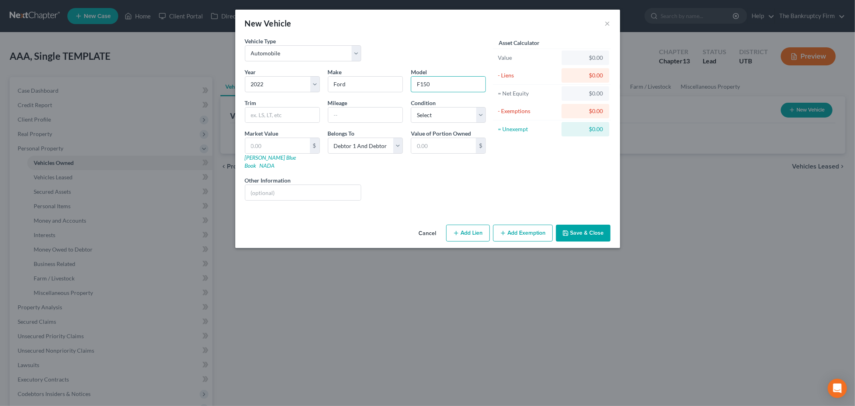
type input "F150"
click at [402, 208] on div "Vehicle Type Select Automobile Truck Trailer Watercraft Aircraft Motor Home Atv…" at bounding box center [427, 129] width 385 height 184
click at [369, 121] on input "text" at bounding box center [365, 114] width 74 height 15
click at [488, 176] on div "Liens Select" at bounding box center [427, 188] width 125 height 24
click at [379, 119] on input "text" at bounding box center [365, 114] width 74 height 15
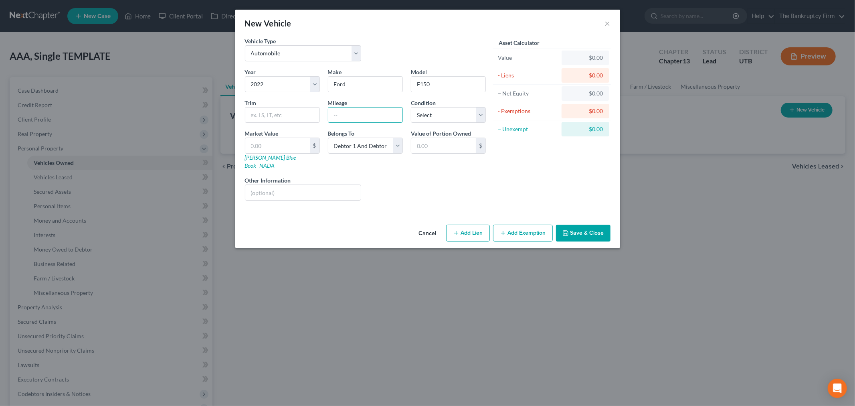
click at [490, 171] on div "Asset Calculator Value $0.00 - Liens $0.00 = Net Equity $0.00 - Exemptions $0.0…" at bounding box center [552, 122] width 125 height 170
click at [372, 119] on input "text" at bounding box center [365, 114] width 74 height 15
click at [340, 157] on div "Belongs To * Select Debtor 1 Only Debtor 2 Only Debtor 1 And Debtor 2 Only At L…" at bounding box center [365, 149] width 83 height 40
click at [341, 116] on input "text" at bounding box center [365, 114] width 74 height 15
click at [485, 176] on div "Liens Select" at bounding box center [427, 188] width 125 height 24
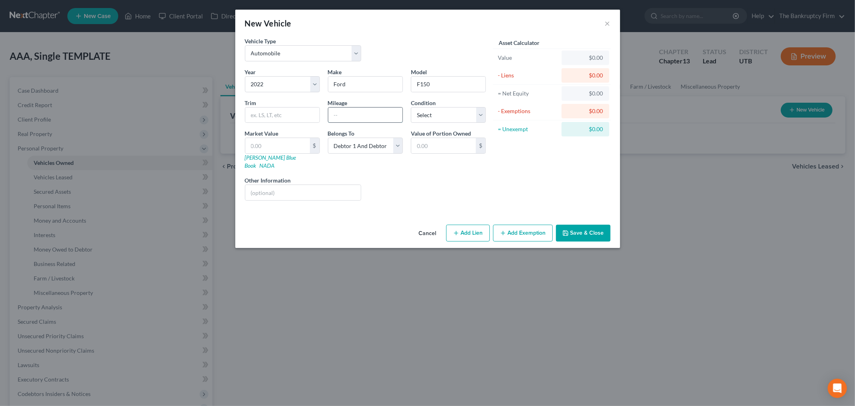
click at [369, 121] on input "text" at bounding box center [365, 114] width 74 height 15
type input "49000"
click at [531, 179] on div "Asset Calculator Value $0.00 - Liens $0.00 = Net Equity $0.00 - Exemptions $0.0…" at bounding box center [552, 122] width 125 height 170
click at [287, 141] on input "text" at bounding box center [277, 145] width 65 height 15
type input "4"
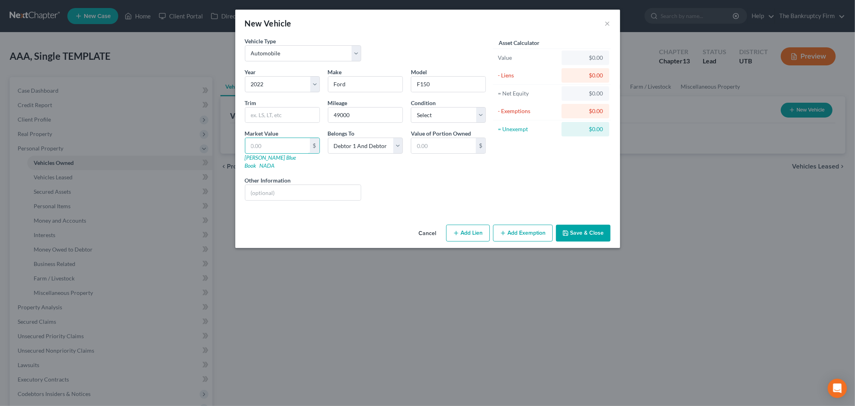
type input "4.00"
type input "40"
type input "40.00"
type input "409"
type input "409.00"
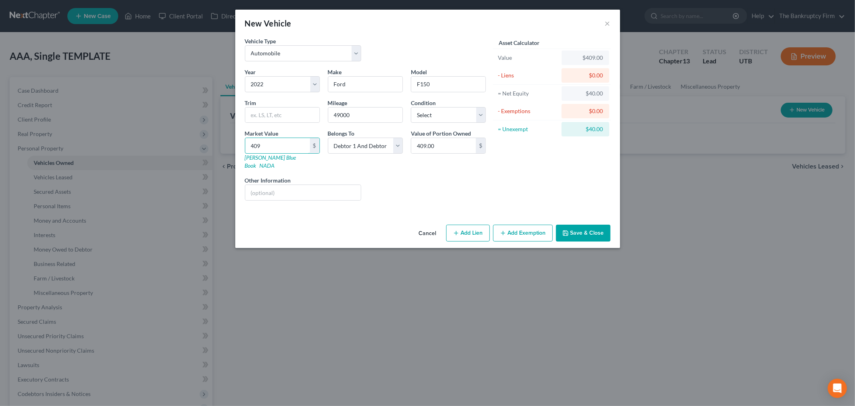
type input "4090"
type input "4,090.00"
type input "4,0900"
type input "40,900.00"
type input "40,900"
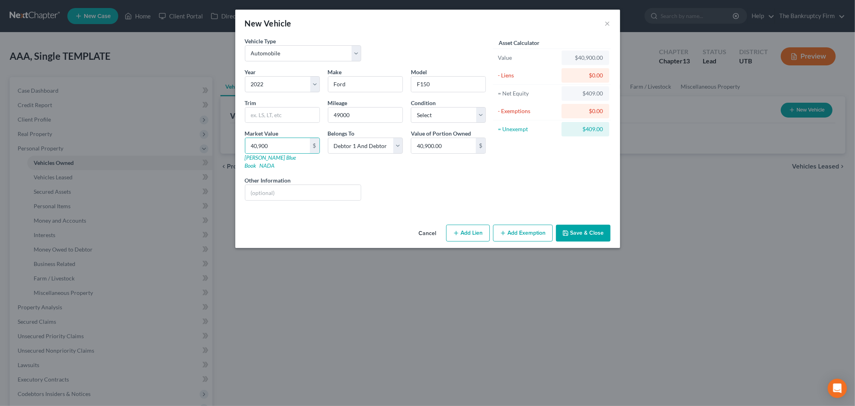
click at [377, 182] on div "Liens Select" at bounding box center [427, 188] width 125 height 24
click at [426, 192] on div "Liens Select" at bounding box center [427, 188] width 125 height 24
click at [454, 188] on div "Liens Select" at bounding box center [427, 188] width 125 height 24
click at [571, 225] on button "Save & Close" at bounding box center [583, 233] width 55 height 17
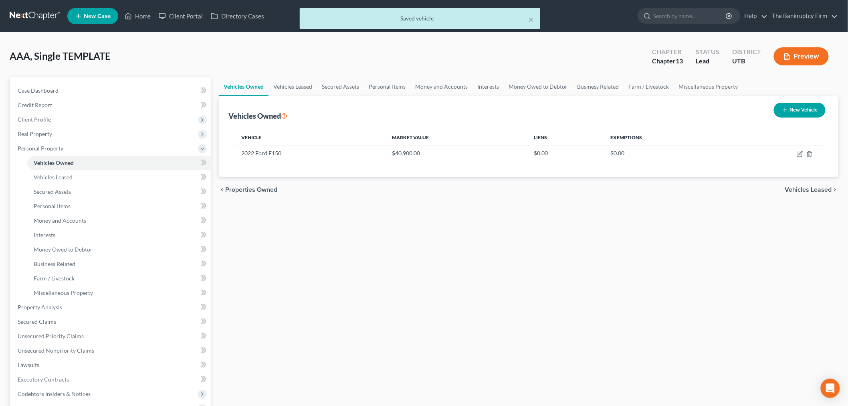
click at [779, 111] on button "New Vehicle" at bounding box center [800, 110] width 52 height 15
select select "0"
select select "2"
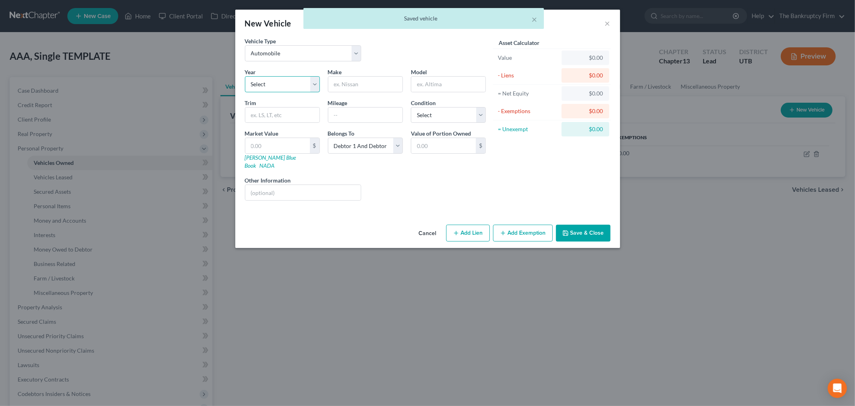
click at [293, 79] on select "Select 2026 2025 2024 2023 2022 2021 2020 2019 2018 2017 2016 2015 2014 2013 20…" at bounding box center [282, 84] width 75 height 16
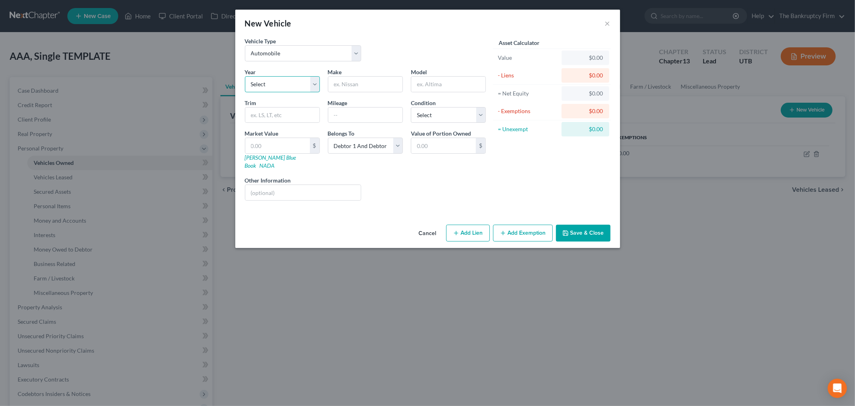
select select "11"
click at [245, 76] on select "Select 2026 2025 2024 2023 2022 2021 2020 2019 2018 2017 2016 2015 2014 2013 20…" at bounding box center [282, 84] width 75 height 16
click at [377, 89] on input "text" at bounding box center [365, 84] width 74 height 15
type input "Honda"
type input "Accord"
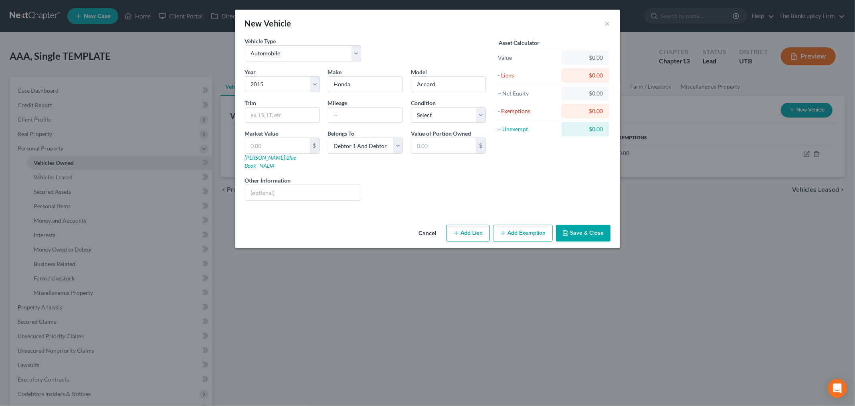
click at [394, 179] on div "Liens Select" at bounding box center [427, 188] width 125 height 24
click at [362, 117] on input "text" at bounding box center [365, 114] width 74 height 15
click at [500, 169] on div "Asset Calculator Value $0.00 - Liens $0.00 = Net Equity $0.00 - Exemptions $0.0…" at bounding box center [552, 122] width 125 height 170
click at [383, 116] on input "text" at bounding box center [365, 114] width 74 height 15
type input "220000"
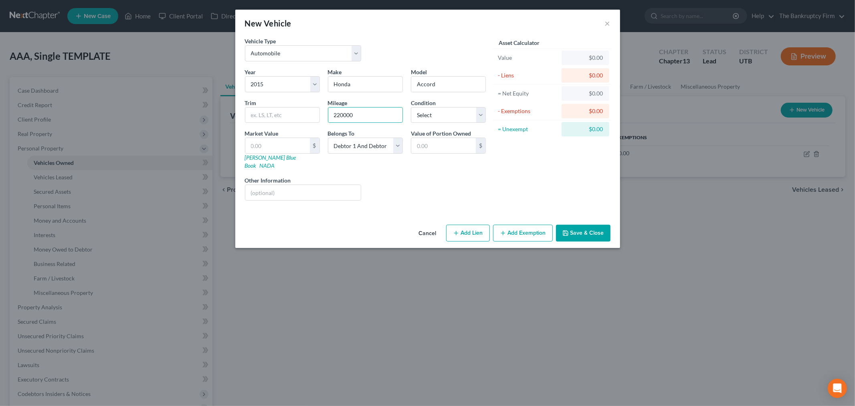
click at [502, 156] on div "Asset Calculator Value $0.00 - Liens $0.00 = Net Equity $0.00 - Exemptions $0.0…" at bounding box center [552, 122] width 125 height 170
drag, startPoint x: 283, startPoint y: 151, endPoint x: 287, endPoint y: 140, distance: 11.9
click at [283, 151] on input "text" at bounding box center [277, 145] width 65 height 15
type input "4"
type input "4.00"
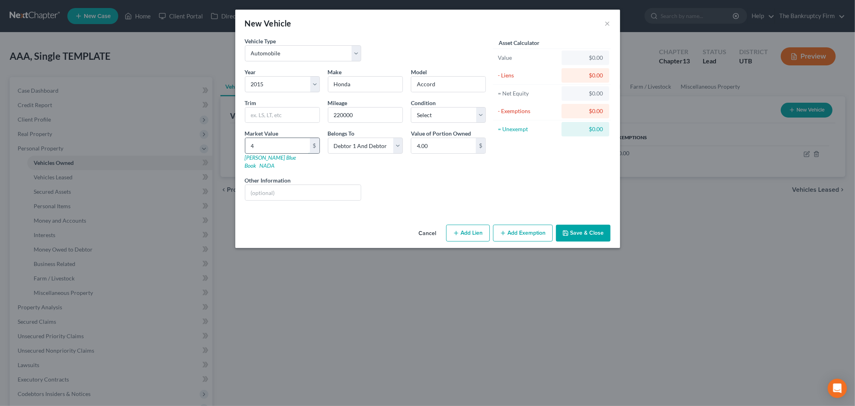
type input "43"
type input "43.00"
type input "430"
type input "430.00"
type input "4300"
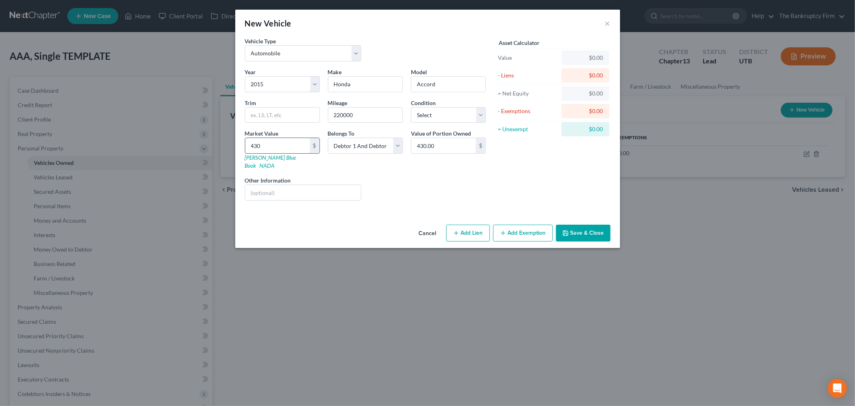
type input "4,300.00"
type input "4,300"
click at [571, 225] on button "Save & Close" at bounding box center [583, 233] width 55 height 17
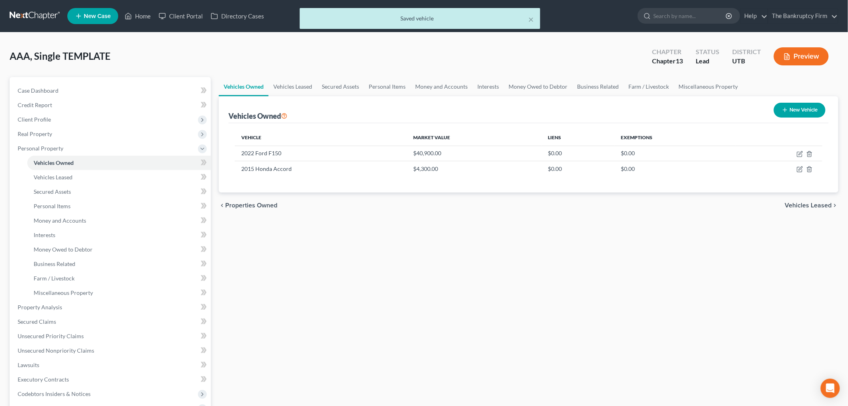
click at [817, 112] on button "New Vehicle" at bounding box center [800, 110] width 52 height 15
select select "0"
select select "2"
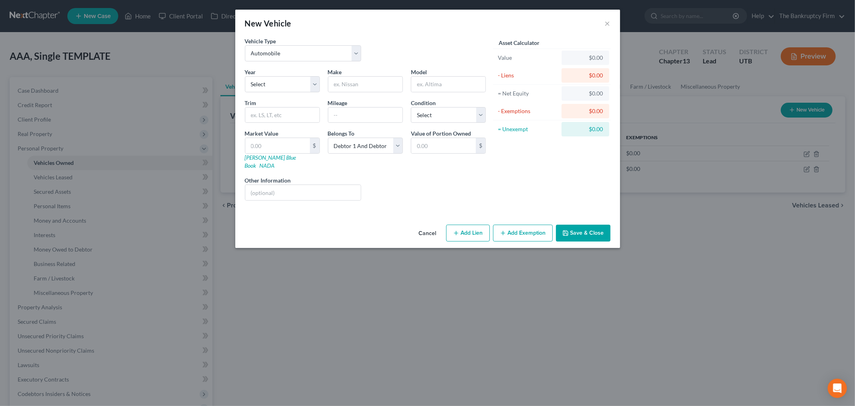
click at [429, 225] on button "Cancel" at bounding box center [428, 233] width 30 height 16
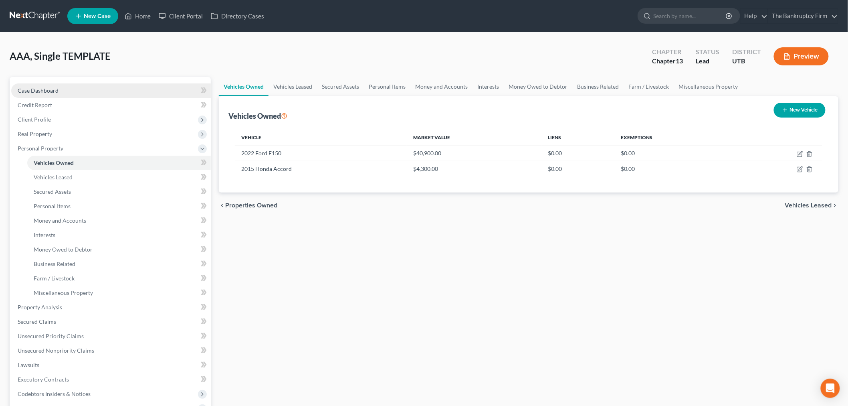
click at [159, 93] on link "Case Dashboard" at bounding box center [111, 90] width 200 height 14
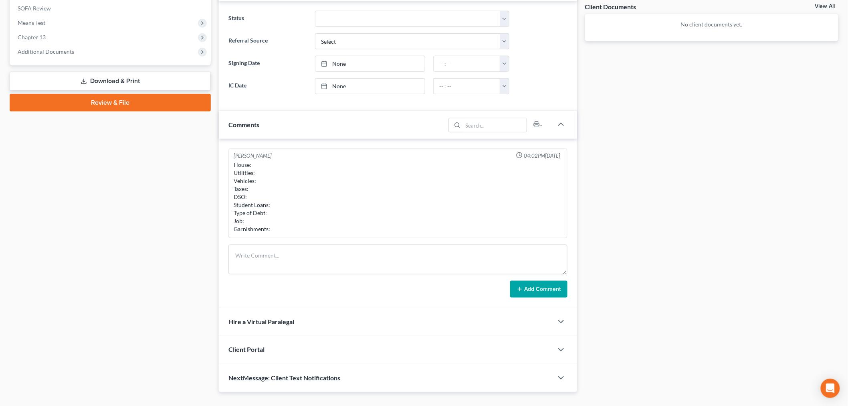
scroll to position [316, 0]
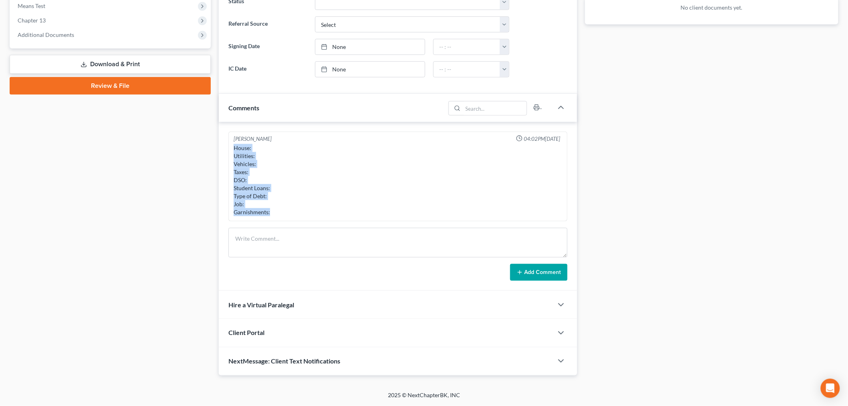
drag, startPoint x: 234, startPoint y: 147, endPoint x: 297, endPoint y: 221, distance: 97.2
click at [297, 221] on div "[PERSON_NAME] 04:02PM[DATE] House: Utilities: Vehicles: Taxes: DSO: Student Loa…" at bounding box center [398, 177] width 339 height 90
copy div "House: Utilities: Vehicles: Taxes: DSO: Student Loans: Type of Debt: Job: Garni…"
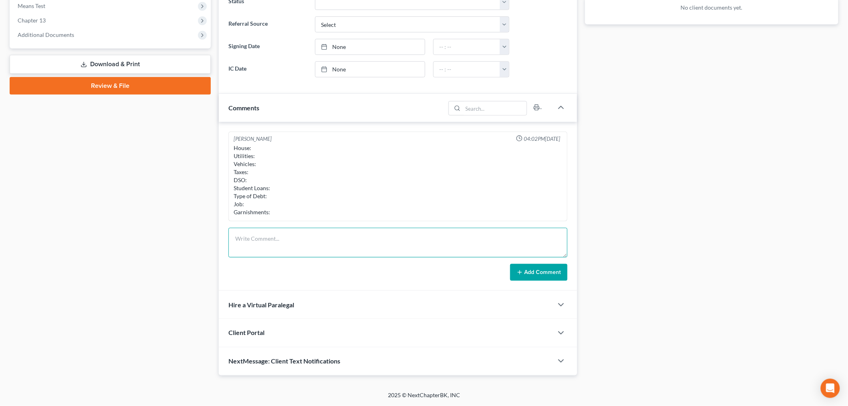
click at [309, 243] on textarea at bounding box center [398, 243] width 339 height 30
paste textarea "House: Utilities: Vehicles: Taxes: DSO: Student Loans: Type of Debt: Job: Garni…"
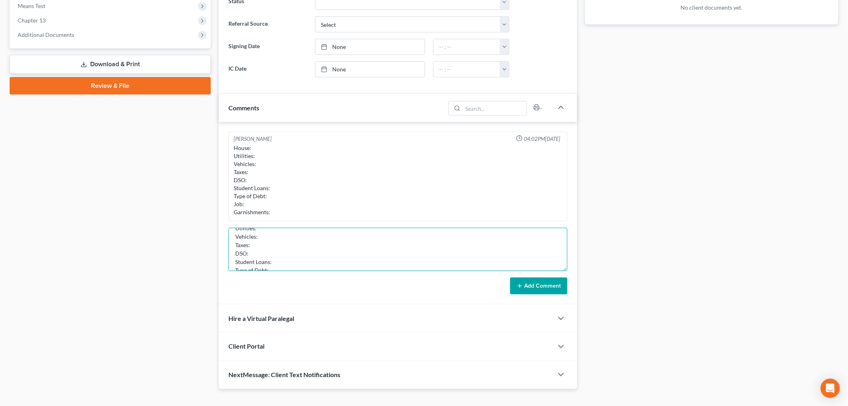
scroll to position [0, 0]
drag, startPoint x: 565, startPoint y: 254, endPoint x: 497, endPoint y: 285, distance: 74.8
click at [575, 304] on div "[PERSON_NAME] 04:02PM[DATE] House: Utilities: Vehicles: Taxes: DSO: Student Loa…" at bounding box center [398, 213] width 358 height 182
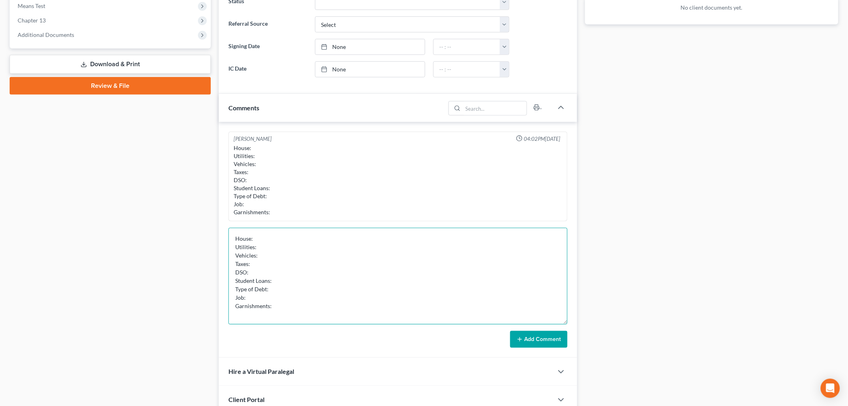
click at [266, 230] on textarea "House: Utilities: Vehicles: Taxes: DSO: Student Loans: Type of Debt: Job: Garni…" at bounding box center [398, 276] width 339 height 97
click at [283, 244] on textarea "House: Current ($4,000 monthly) Utilities: Vehicles: Taxes: DSO: Student Loans:…" at bounding box center [398, 276] width 339 height 97
click at [289, 246] on textarea "House: Current ($4,000 monthly) Utilities: Vehicles: Taxes: DSO: Student Loans:…" at bounding box center [398, 276] width 339 height 97
click at [272, 254] on textarea "House: Current ($4,000 monthly) Utilities: Current Vehicles: Taxes: DSO: Studen…" at bounding box center [398, 276] width 339 height 97
click at [286, 238] on textarea "House: Current ($4,000 monthly) Utilities: Current Vehicles: Taxes: DSO: Studen…" at bounding box center [398, 276] width 339 height 97
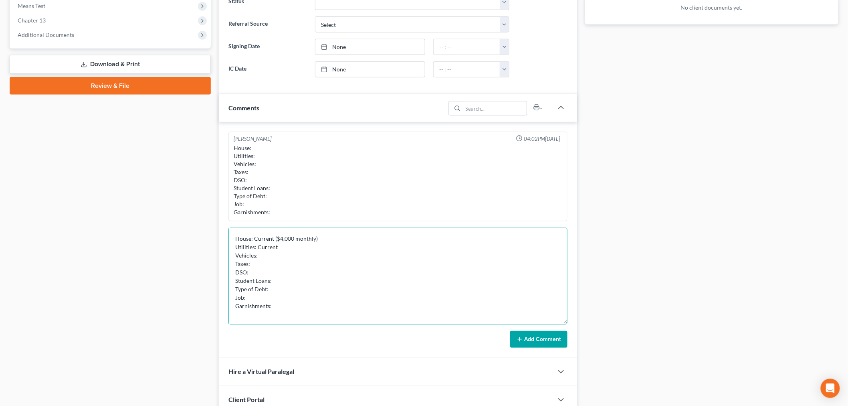
click at [292, 237] on textarea "House: Current ($4,000 monthly) Utilities: Current Vehicles: Taxes: DSO: Studen…" at bounding box center [398, 276] width 339 height 97
click at [281, 255] on textarea "House: Current ($4,000 monthly) Utilities: Current Vehicles: Taxes: DSO: Studen…" at bounding box center [398, 276] width 339 height 97
click at [326, 256] on textarea "House: Current ($4,000 monthly) Utilities: Current Vehicles: Ford ($900 monthly…" at bounding box center [398, 276] width 339 height 97
click at [269, 258] on textarea "House: Current ($4,000 monthly) Utilities: Current Vehicles: Ford ($900 monthly…" at bounding box center [398, 276] width 339 height 97
click at [270, 257] on textarea "House: Current ($4,000 monthly) Utilities: Current Vehicles: Ford ($900 monthly…" at bounding box center [398, 276] width 339 height 97
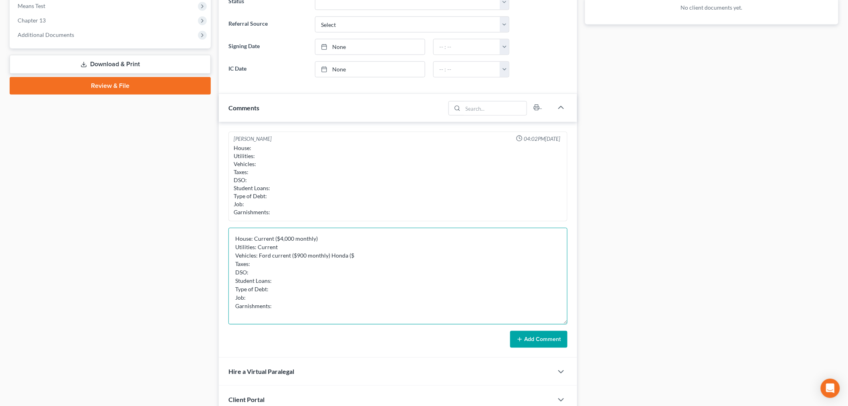
click at [345, 257] on textarea "House: Current ($4,000 monthly) Utilities: Current Vehicles: Ford current ($900…" at bounding box center [398, 276] width 339 height 97
click at [381, 255] on textarea "House: Current ($4,000 monthly) Utilities: Current Vehicles: Ford current ($900…" at bounding box center [398, 276] width 339 height 97
click at [366, 262] on textarea "House: Current ($4,000 monthly) Utilities: Current Vehicles: Ford current ($900…" at bounding box center [398, 276] width 339 height 97
click at [270, 274] on textarea "House: Current ($4,000 monthly) Utilities: Current Vehicles: Ford current ($900…" at bounding box center [398, 276] width 339 height 97
click at [299, 284] on textarea "House: Current ($4,000 monthly) Utilities: Current Vehicles: Ford current ($900…" at bounding box center [398, 276] width 339 height 97
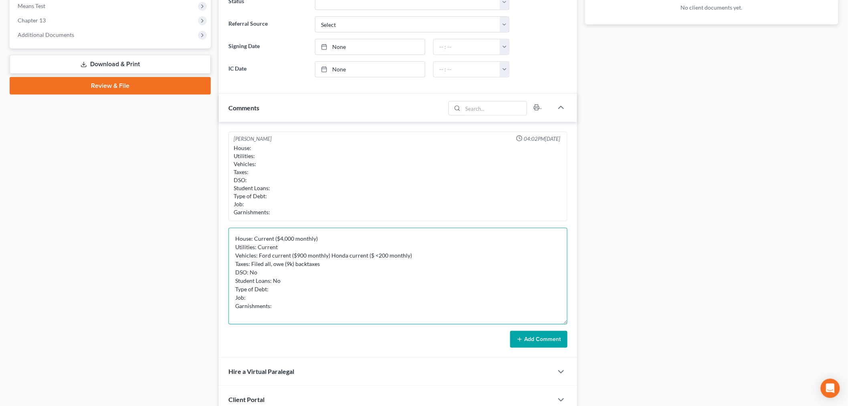
click at [285, 289] on textarea "House: Current ($4,000 monthly) Utilities: Current Vehicles: Ford current ($900…" at bounding box center [398, 276] width 339 height 97
click at [273, 296] on textarea "House: Current ($4,000 monthly) Utilities: Current Vehicles: Ford current ($900…" at bounding box center [398, 276] width 339 height 97
drag, startPoint x: 340, startPoint y: 291, endPoint x: 322, endPoint y: 293, distance: 17.3
click at [322, 293] on textarea "House: Current ($4,000 monthly) Utilities: Current Vehicles: Ford current ($900…" at bounding box center [398, 276] width 339 height 97
click at [319, 300] on textarea "House: Current ($4,000 monthly) Utilities: Current Vehicles: Ford current ($900…" at bounding box center [398, 276] width 339 height 97
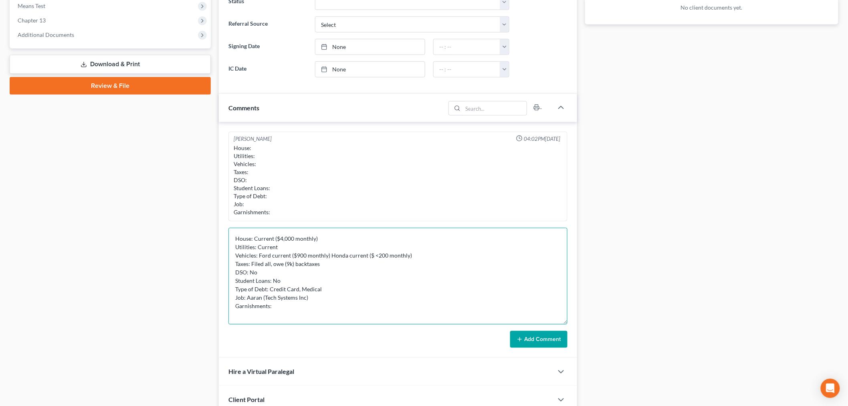
click at [261, 300] on textarea "House: Current ($4,000 monthly) Utilities: Current Vehicles: Ford current ($900…" at bounding box center [398, 276] width 339 height 97
click at [306, 305] on textarea "House: Current ($4,000 monthly) Utilities: Current Vehicles: Ford current ($900…" at bounding box center [398, 276] width 339 height 97
click at [359, 298] on textarea "House: Current ($4,000 monthly) Utilities: Current Vehicles: Ford current ($900…" at bounding box center [398, 276] width 339 height 97
click at [334, 308] on textarea "House: Current ($4,000 monthly) Utilities: Current Vehicles: Ford current ($900…" at bounding box center [398, 276] width 339 height 97
type textarea "House: Current ($4,000 monthly) Utilities: Current Vehicles: Ford current ($900…"
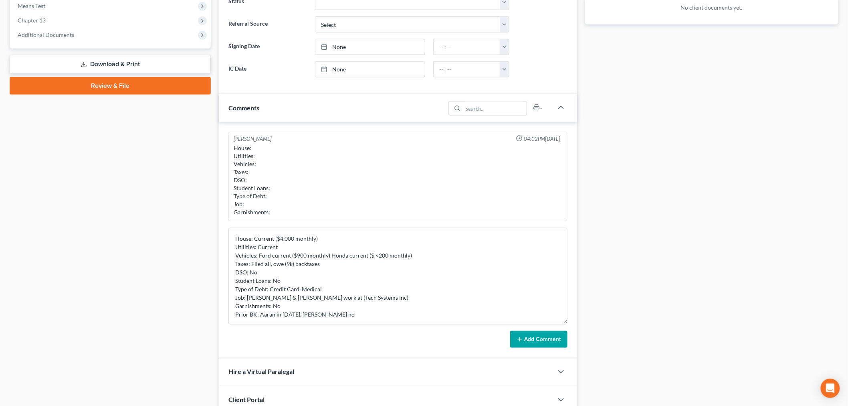
click at [550, 330] on form "House: Current ($4,000 monthly) Utilities: Current Vehicles: Ford current ($900…" at bounding box center [398, 288] width 339 height 120
click at [549, 333] on button "Add Comment" at bounding box center [538, 339] width 57 height 17
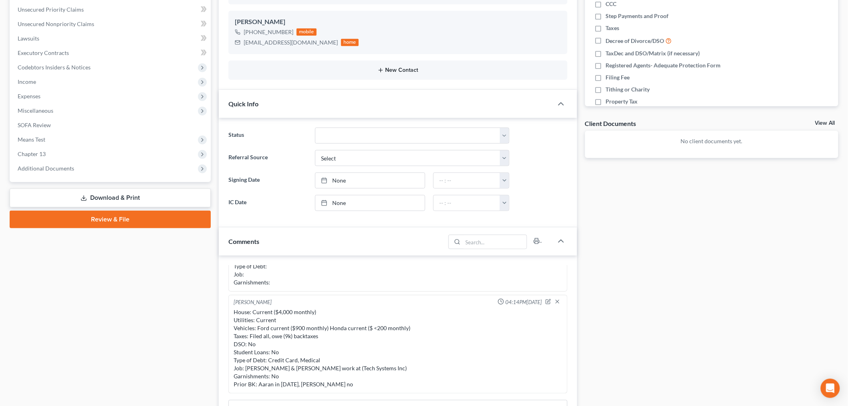
scroll to position [49, 0]
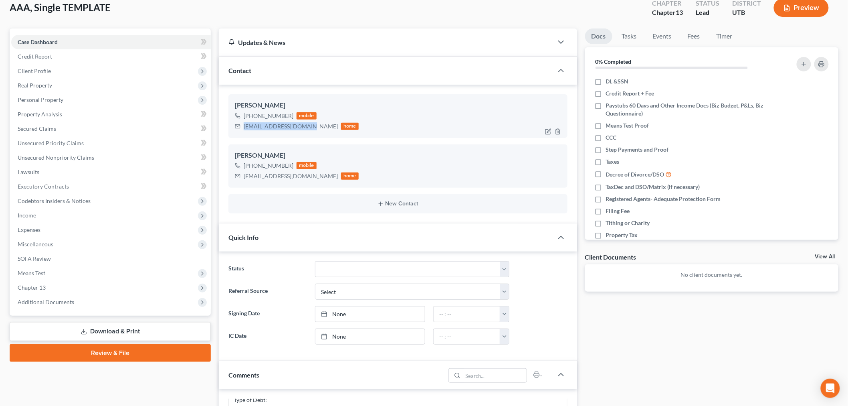
drag, startPoint x: 244, startPoint y: 126, endPoint x: 306, endPoint y: 124, distance: 61.8
click at [306, 124] on div "[EMAIL_ADDRESS][DOMAIN_NAME]" at bounding box center [291, 126] width 94 height 8
copy div "[EMAIL_ADDRESS][DOMAIN_NAME]"
drag, startPoint x: 252, startPoint y: 116, endPoint x: 289, endPoint y: 115, distance: 36.9
click at [289, 115] on div "[PHONE_NUMBER]" at bounding box center [269, 116] width 50 height 8
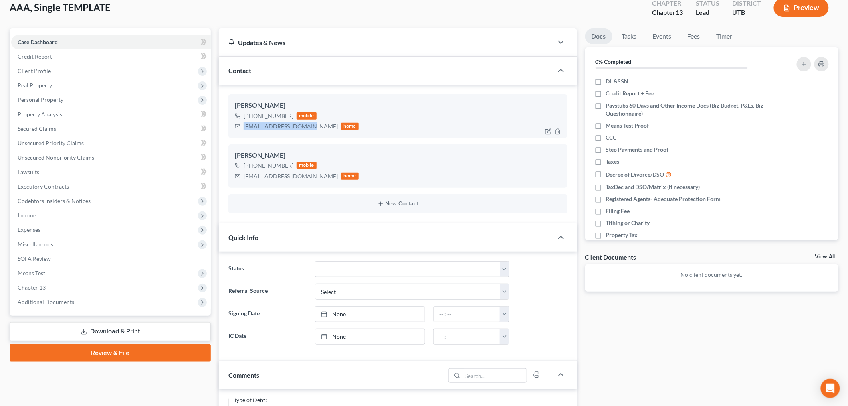
drag, startPoint x: 289, startPoint y: 114, endPoint x: 252, endPoint y: 114, distance: 37.7
click at [252, 114] on div "[PHONE_NUMBER]" at bounding box center [269, 116] width 50 height 8
copy div "[PHONE_NUMBER]"
drag, startPoint x: 243, startPoint y: 176, endPoint x: 313, endPoint y: 174, distance: 69.8
click at [313, 174] on div "[EMAIL_ADDRESS][DOMAIN_NAME] home" at bounding box center [297, 176] width 124 height 10
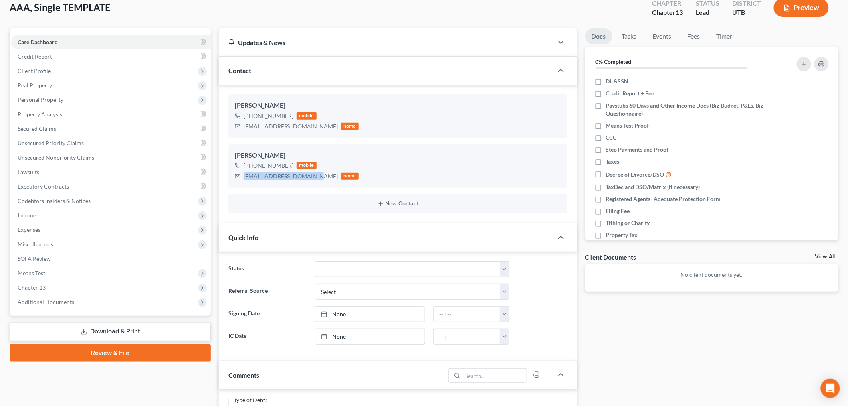
copy div "[EMAIL_ADDRESS][DOMAIN_NAME]"
drag, startPoint x: 253, startPoint y: 165, endPoint x: 259, endPoint y: 166, distance: 6.5
click at [259, 166] on div "[PHONE_NUMBER]" at bounding box center [269, 166] width 50 height 8
drag, startPoint x: 251, startPoint y: 164, endPoint x: 277, endPoint y: 168, distance: 27.2
click at [277, 168] on div "[PHONE_NUMBER]" at bounding box center [269, 166] width 50 height 8
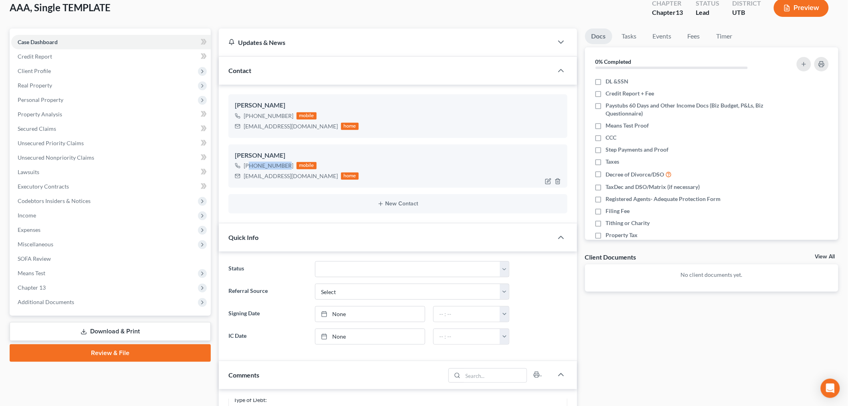
drag, startPoint x: 291, startPoint y: 164, endPoint x: 251, endPoint y: 162, distance: 39.7
click at [251, 162] on div "[PHONE_NUMBER] mobile" at bounding box center [297, 165] width 124 height 10
copy div "[PHONE_NUMBER]"
click at [89, 71] on span "Client Profile" at bounding box center [111, 71] width 200 height 14
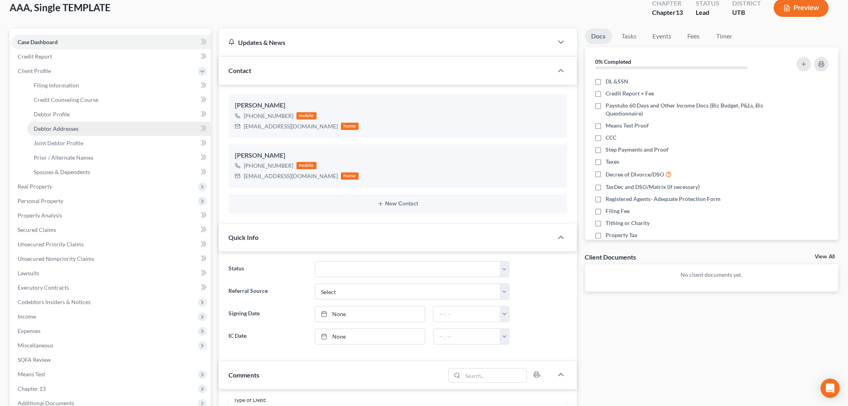
click at [87, 130] on link "Debtor Addresses" at bounding box center [119, 128] width 184 height 14
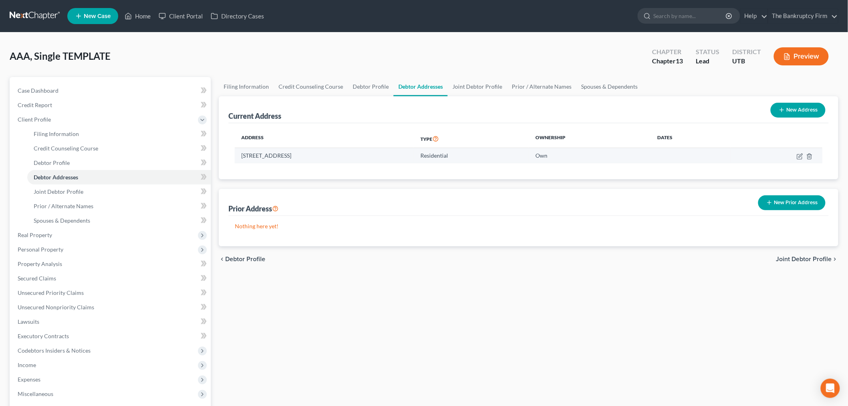
drag, startPoint x: 239, startPoint y: 153, endPoint x: 390, endPoint y: 161, distance: 151.8
click at [390, 161] on td "[STREET_ADDRESS]" at bounding box center [324, 155] width 179 height 15
copy td "[STREET_ADDRESS]"
click at [311, 117] on div "Current Address New Address" at bounding box center [529, 109] width 601 height 27
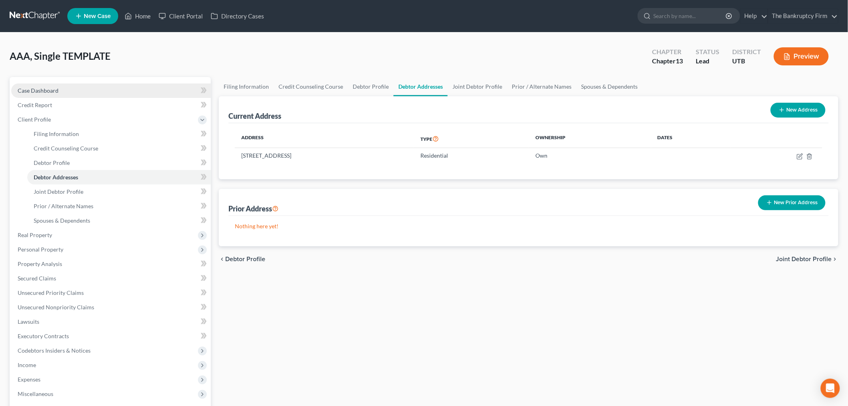
click at [117, 88] on link "Case Dashboard" at bounding box center [111, 90] width 200 height 14
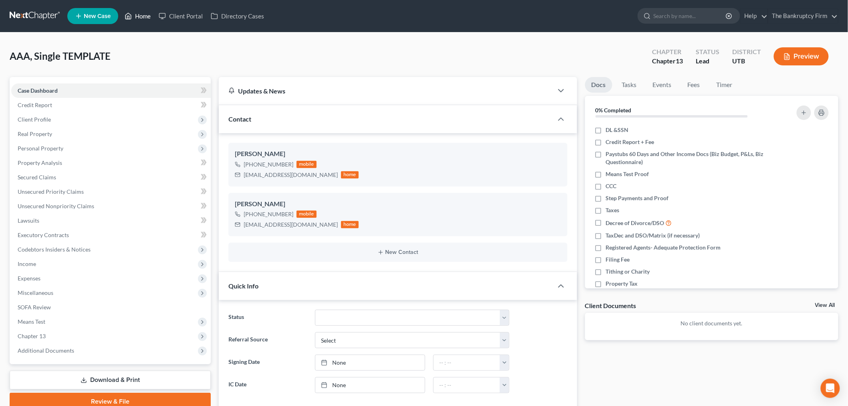
scroll to position [63, 0]
click at [150, 14] on link "Home" at bounding box center [138, 16] width 34 height 14
